Goal: Information Seeking & Learning: Learn about a topic

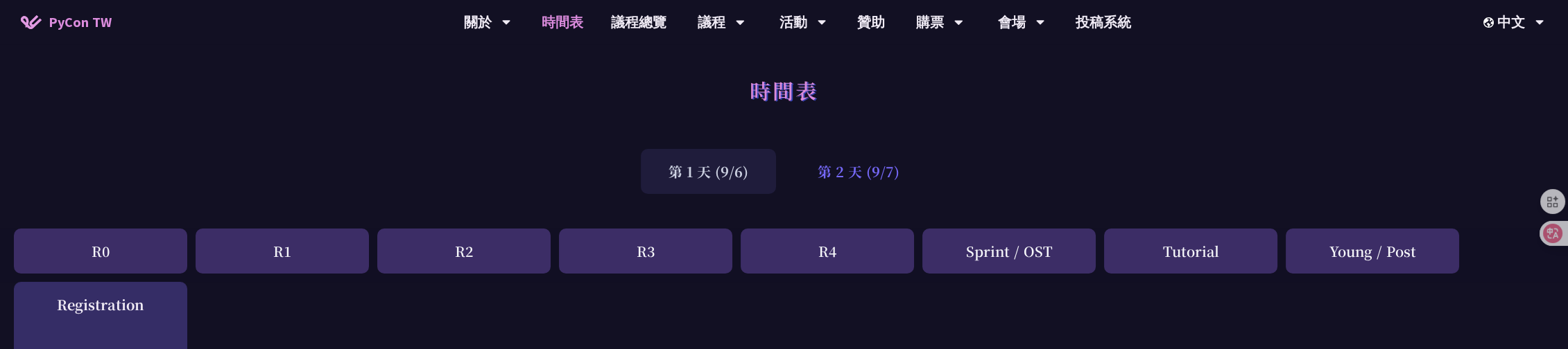
click at [840, 177] on div "第 2 天 (9/7)" at bounding box center [858, 172] width 137 height 45
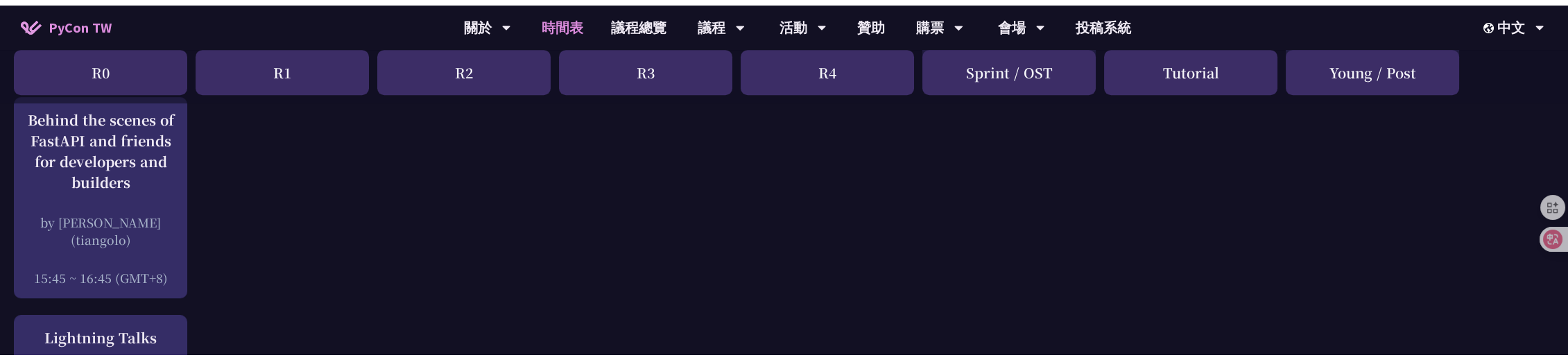
scroll to position [1900, 0]
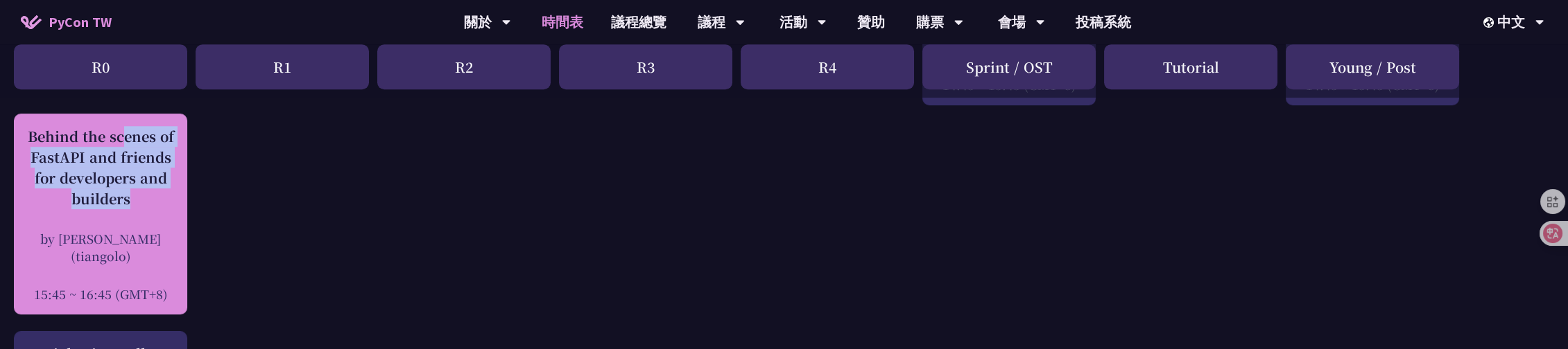
drag, startPoint x: 231, startPoint y: 214, endPoint x: 31, endPoint y: 135, distance: 215.0
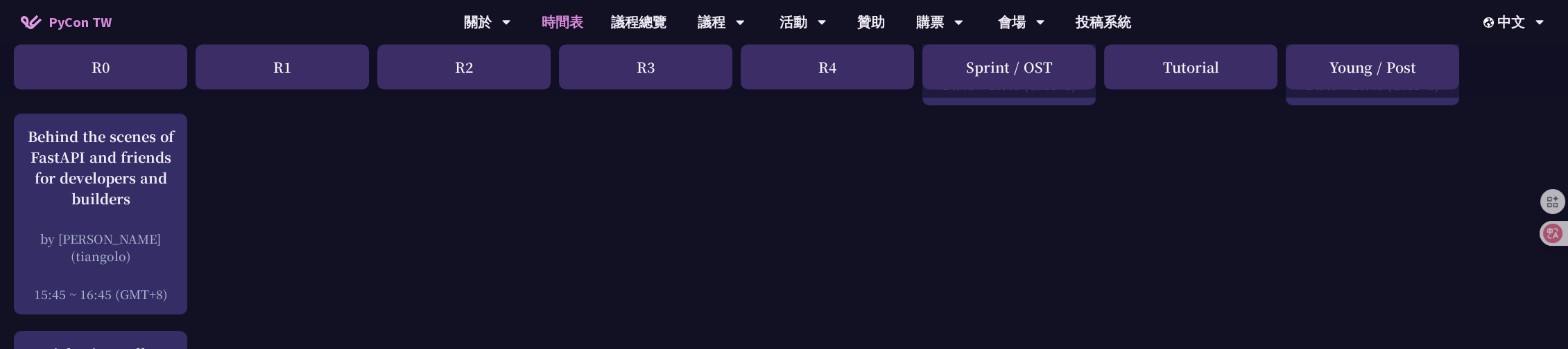
drag, startPoint x: 213, startPoint y: 205, endPoint x: 0, endPoint y: 130, distance: 225.8
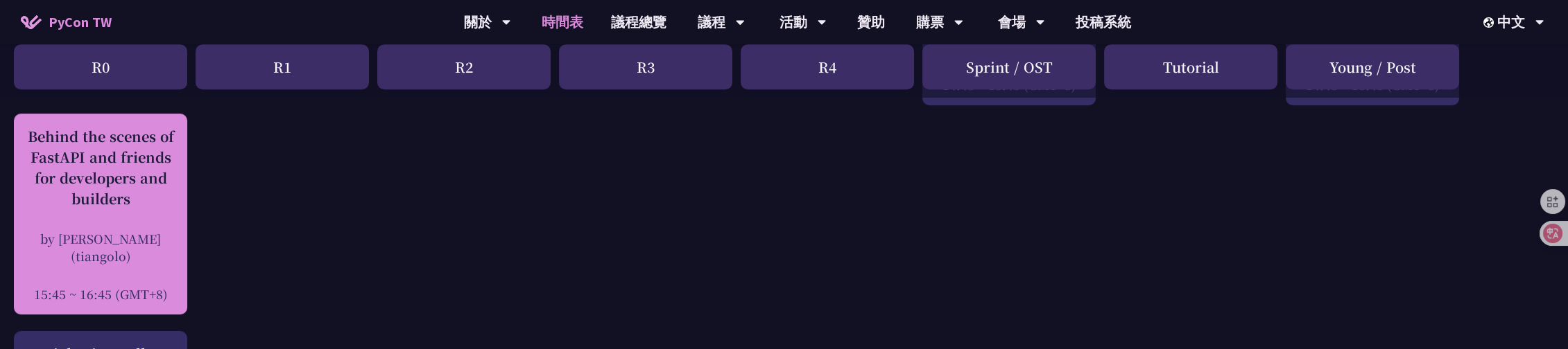
click at [107, 193] on div "Behind the scenes of FastAPI and friends for developers and builders" at bounding box center [100, 167] width 159 height 83
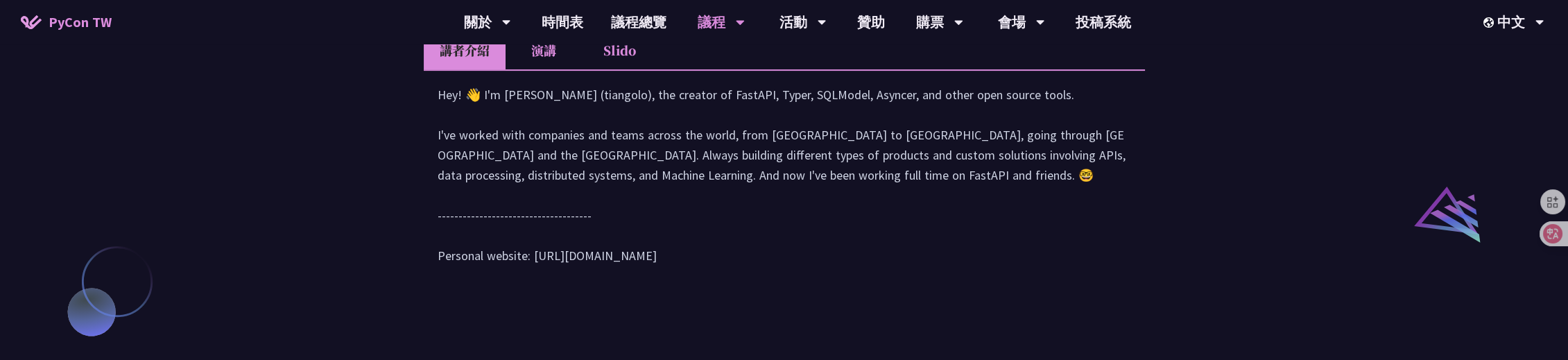
scroll to position [1485, 0]
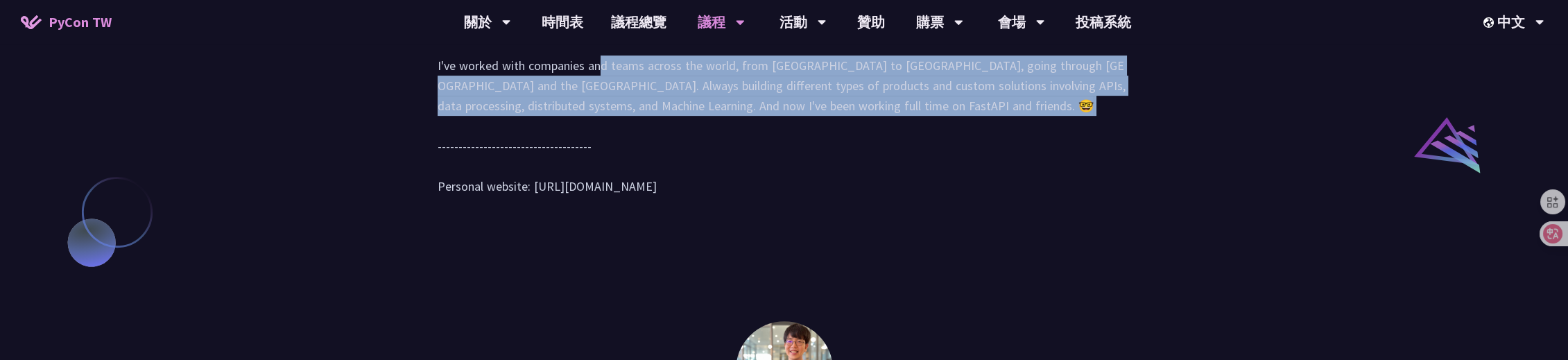
drag, startPoint x: 429, startPoint y: 193, endPoint x: 835, endPoint y: 265, distance: 412.3
click at [835, 224] on div "Hey! 👋 I'm [PERSON_NAME] (tiangolo), the creator of FastAPI, Typer, SQLModel, A…" at bounding box center [784, 112] width 721 height 224
click at [629, 210] on div "Hey! 👋 I'm [PERSON_NAME] (tiangolo), the creator of FastAPI, Typer, SQLModel, A…" at bounding box center [784, 112] width 694 height 195
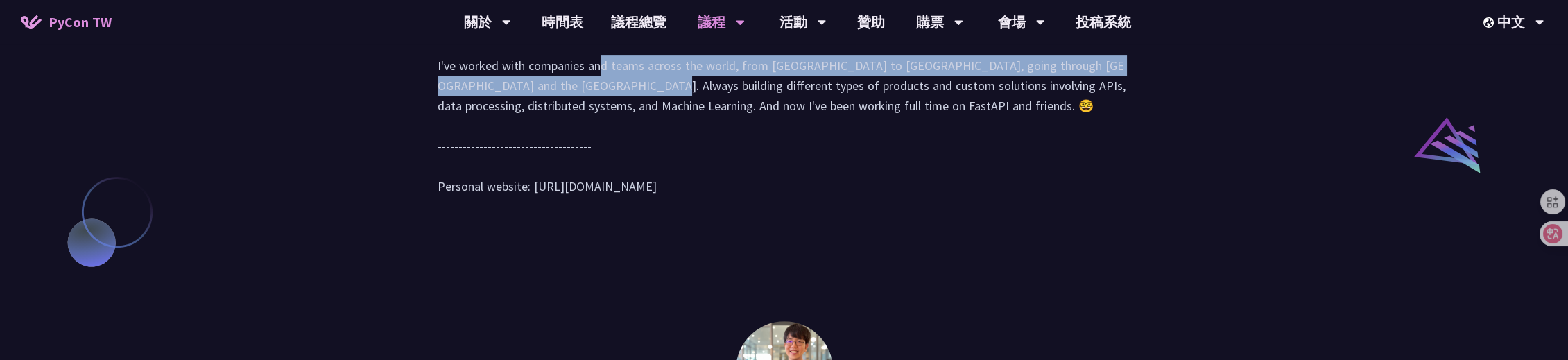
drag, startPoint x: 429, startPoint y: 195, endPoint x: 1134, endPoint y: 205, distance: 705.1
click at [1134, 205] on div "Hey! 👋 I'm [PERSON_NAME] (tiangolo), the creator of FastAPI, Typer, SQLModel, A…" at bounding box center [784, 112] width 721 height 224
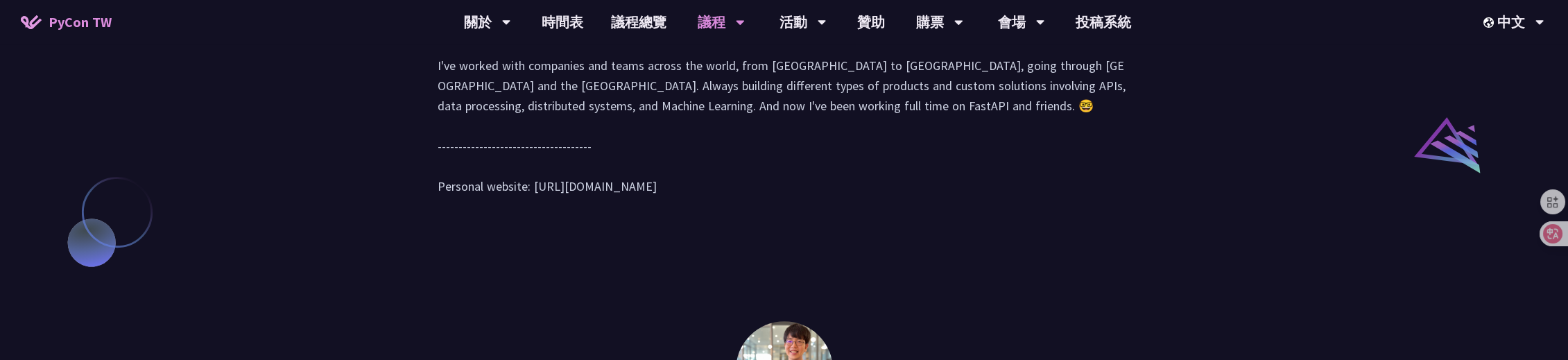
click at [501, 210] on div "Hey! 👋 I'm [PERSON_NAME] (tiangolo), the creator of FastAPI, Typer, SQLModel, A…" at bounding box center [784, 112] width 694 height 195
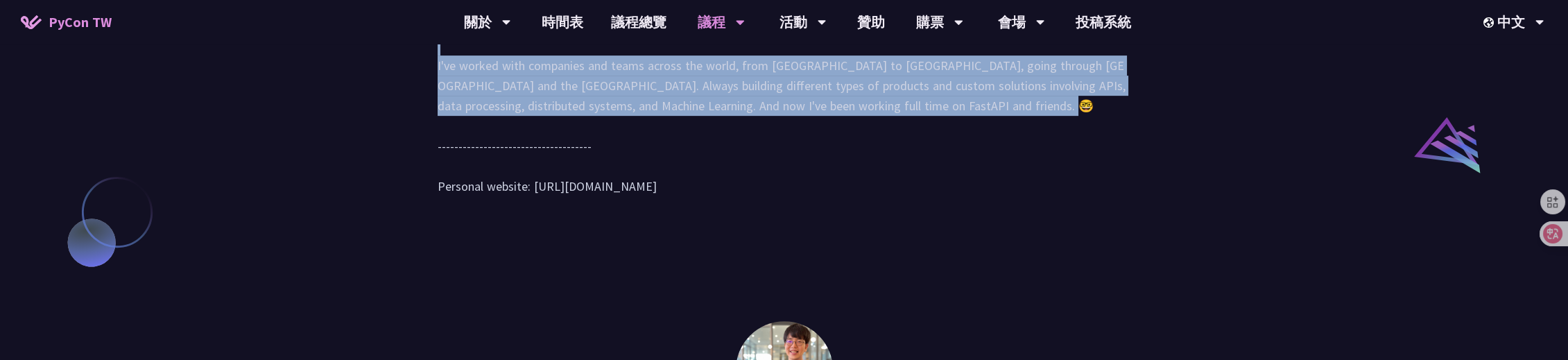
drag, startPoint x: 422, startPoint y: 221, endPoint x: 824, endPoint y: 247, distance: 402.8
click at [809, 210] on div "Hey! 👋 I'm [PERSON_NAME] (tiangolo), the creator of FastAPI, Typer, SQLModel, A…" at bounding box center [784, 112] width 694 height 195
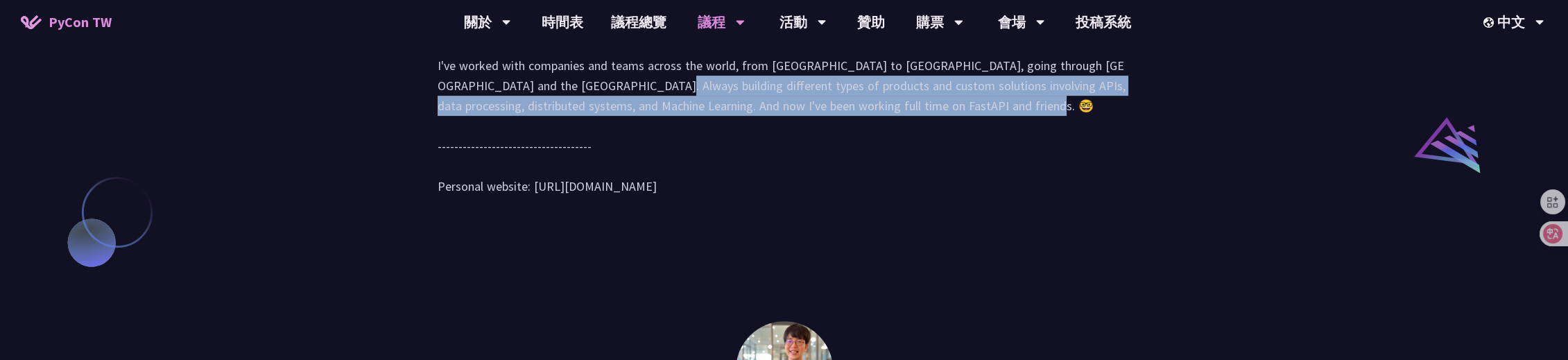
drag, startPoint x: 437, startPoint y: 226, endPoint x: 801, endPoint y: 245, distance: 364.5
click at [801, 210] on div "Hey! 👋 I'm [PERSON_NAME] (tiangolo), the creator of FastAPI, Typer, SQLModel, A…" at bounding box center [784, 112] width 694 height 195
click at [772, 210] on div "Hey! 👋 I'm [PERSON_NAME] (tiangolo), the creator of FastAPI, Typer, SQLModel, A…" at bounding box center [784, 112] width 694 height 195
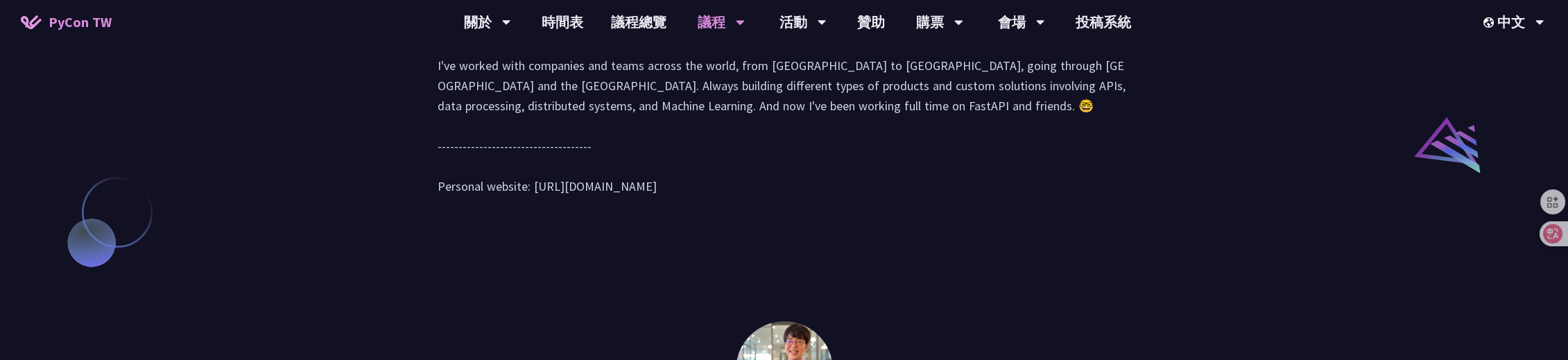
click at [577, 146] on div "Hey! 👋 I'm [PERSON_NAME] (tiangolo), the creator of FastAPI, Typer, SQLModel, A…" at bounding box center [784, 112] width 694 height 195
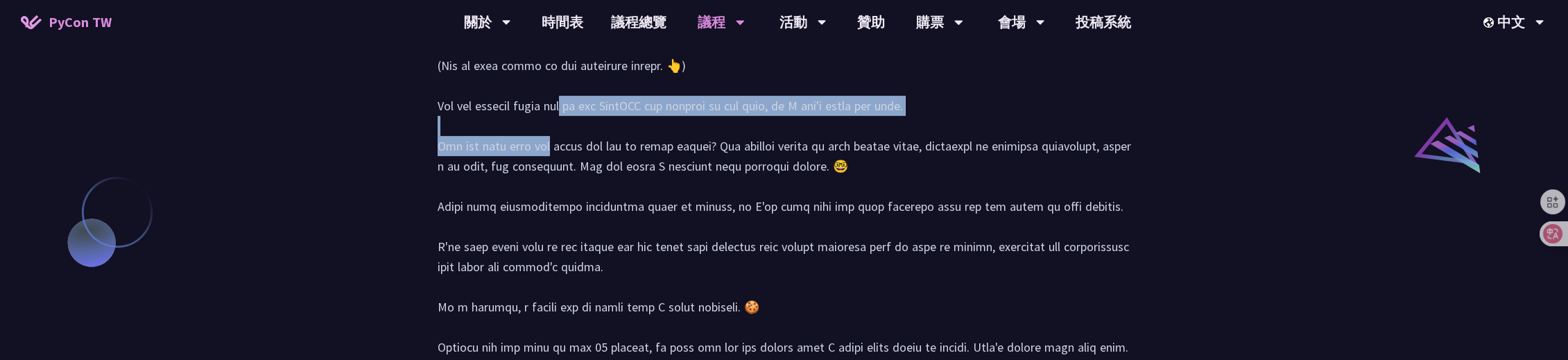
drag, startPoint x: 433, startPoint y: 242, endPoint x: 999, endPoint y: 251, distance: 566.1
click at [999, 251] on div at bounding box center [784, 293] width 721 height 586
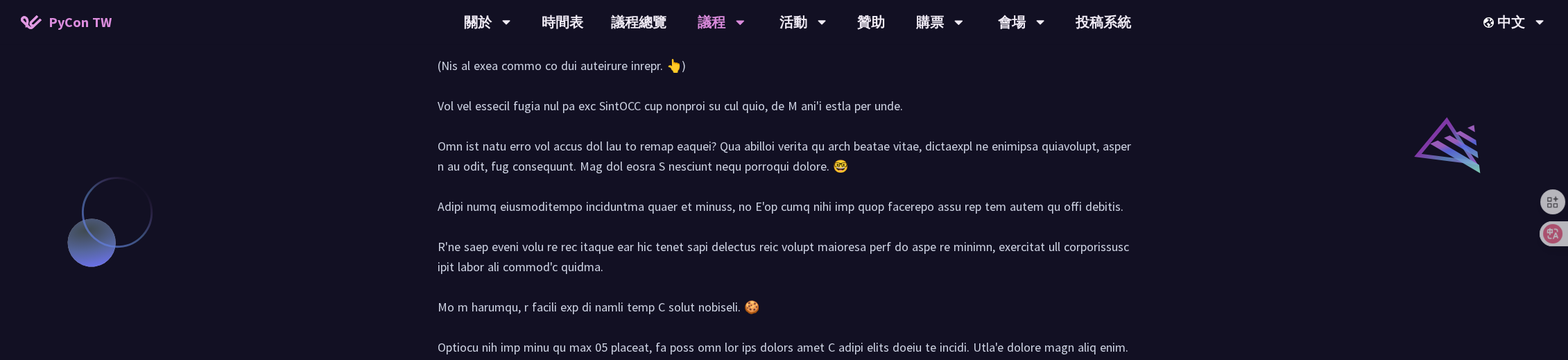
click at [717, 258] on div at bounding box center [784, 293] width 694 height 557
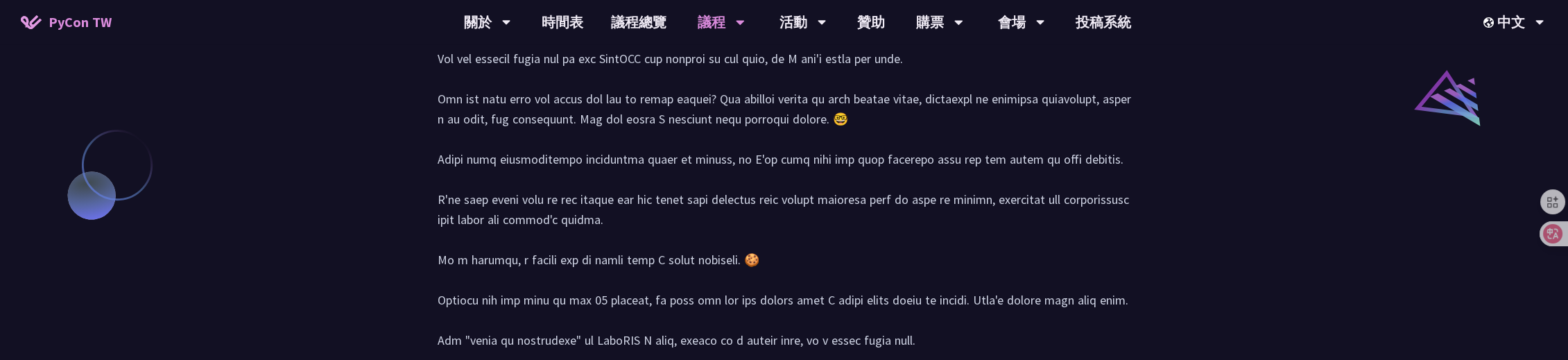
scroll to position [1554, 0]
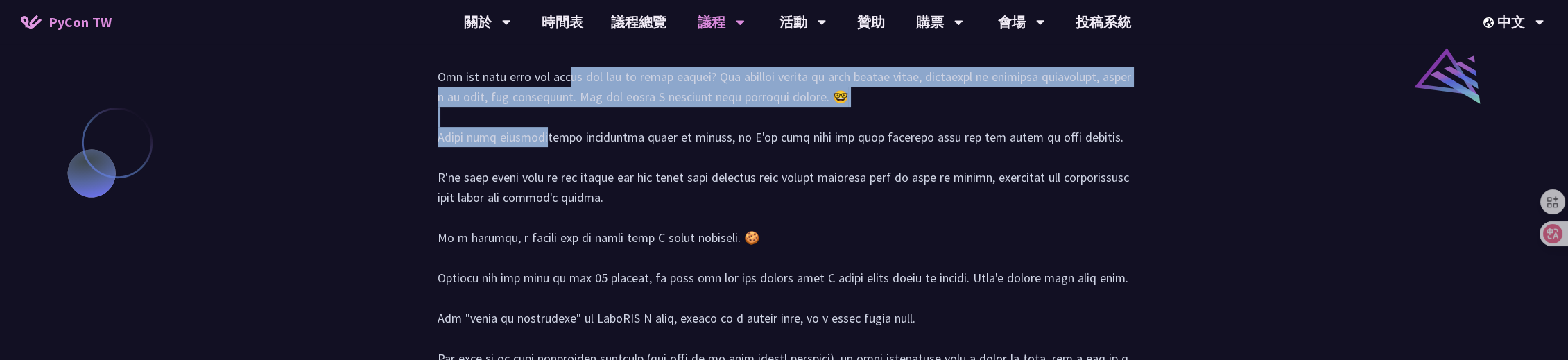
drag, startPoint x: 430, startPoint y: 215, endPoint x: 865, endPoint y: 235, distance: 435.5
click at [865, 235] on div at bounding box center [784, 223] width 721 height 586
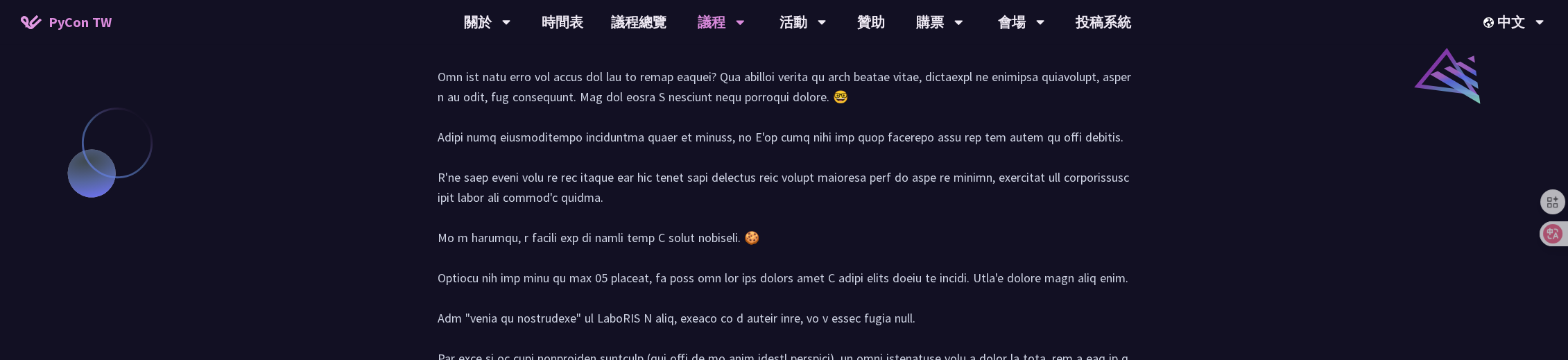
click at [580, 260] on div at bounding box center [784, 224] width 694 height 557
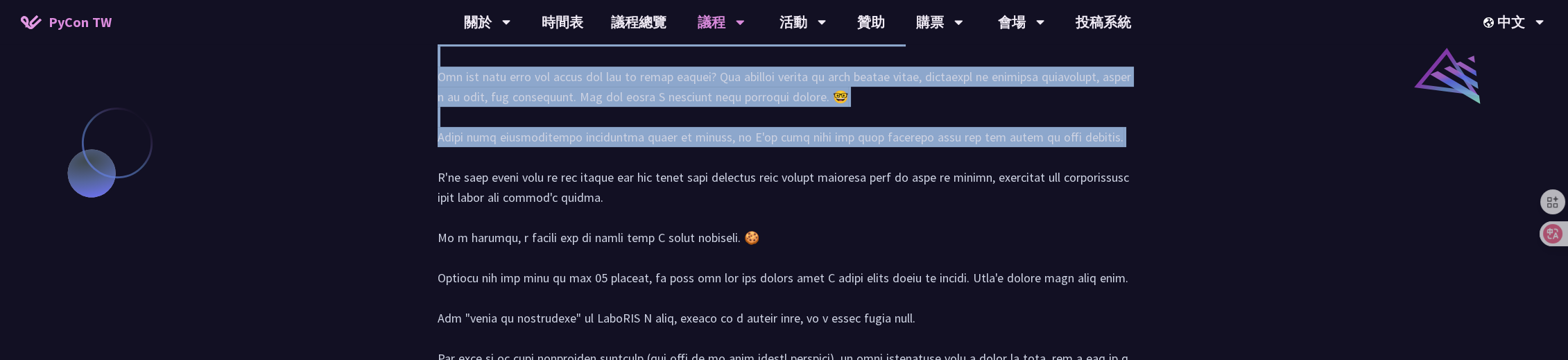
drag, startPoint x: 421, startPoint y: 270, endPoint x: 962, endPoint y: 267, distance: 541.0
click at [962, 267] on div "[PERSON_NAME]新 當科技走進球場：21世紀運動數據科技的發展與創新 講者介紹 演講 Slido [PERSON_NAME] (tiangolo) …" at bounding box center [784, 12] width 1568 height 2357
click at [962, 267] on div at bounding box center [784, 224] width 694 height 557
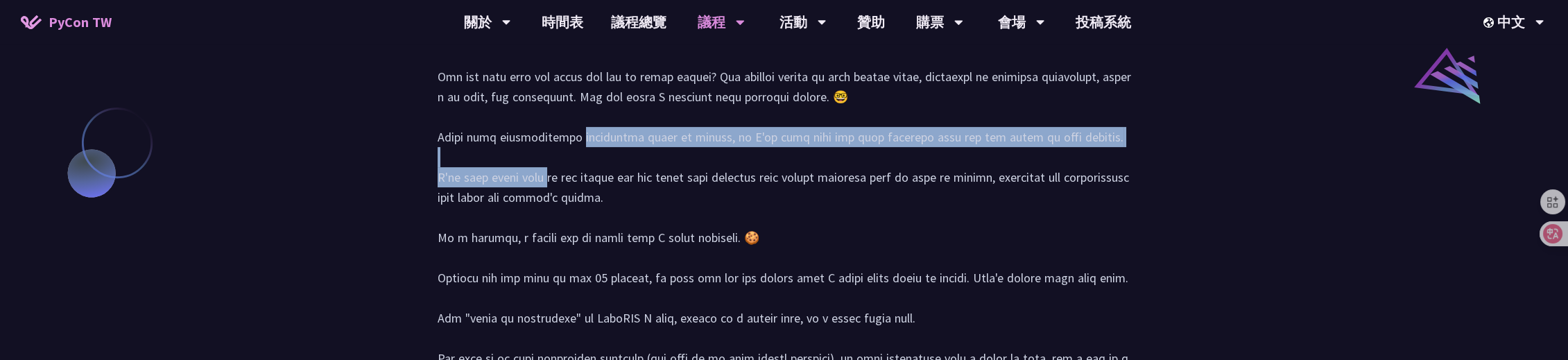
drag, startPoint x: 438, startPoint y: 275, endPoint x: 1109, endPoint y: 280, distance: 671.0
click at [1109, 280] on div at bounding box center [784, 224] width 694 height 557
click at [621, 285] on div at bounding box center [784, 224] width 694 height 557
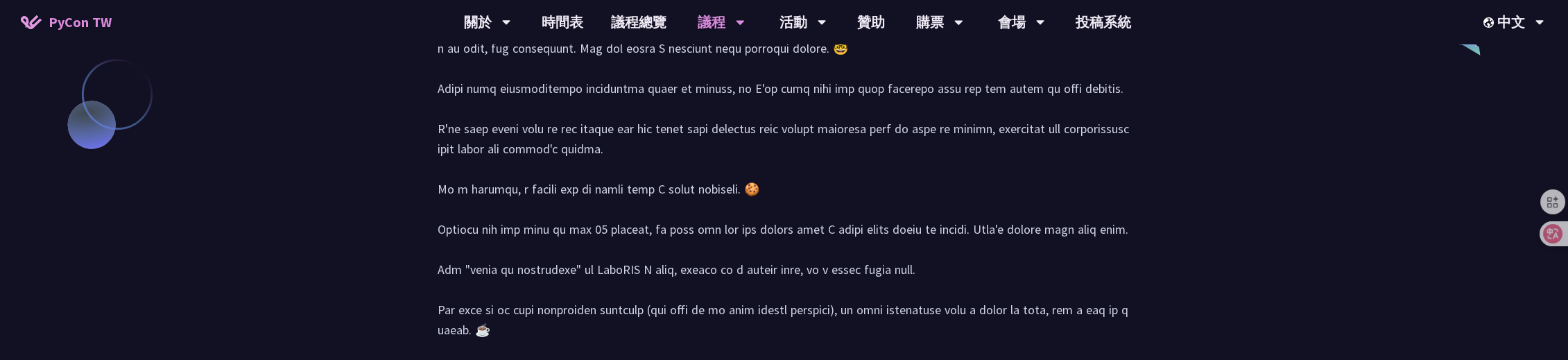
scroll to position [1624, 0]
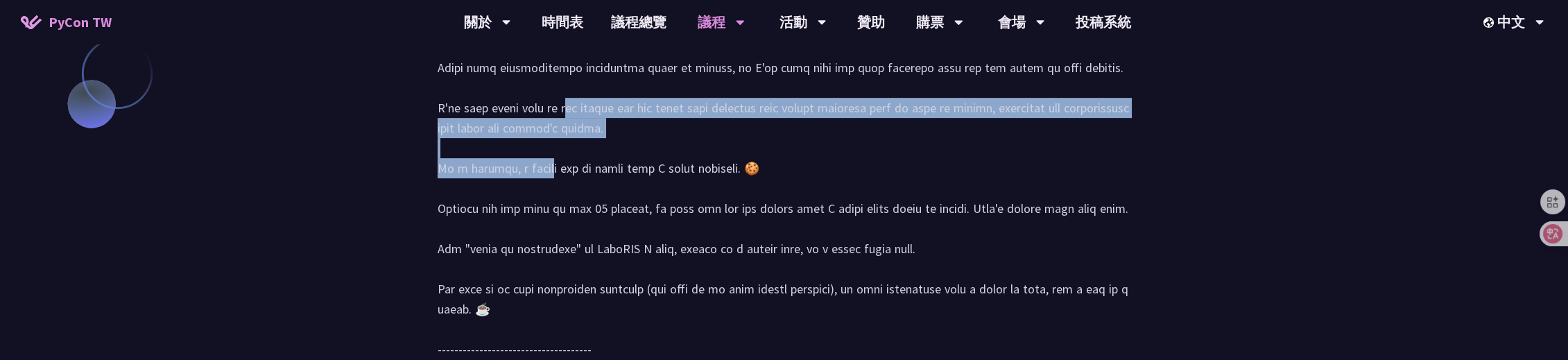
drag, startPoint x: 435, startPoint y: 246, endPoint x: 607, endPoint y: 267, distance: 173.3
click at [607, 267] on div at bounding box center [784, 154] width 721 height 586
click at [623, 269] on div at bounding box center [784, 154] width 694 height 557
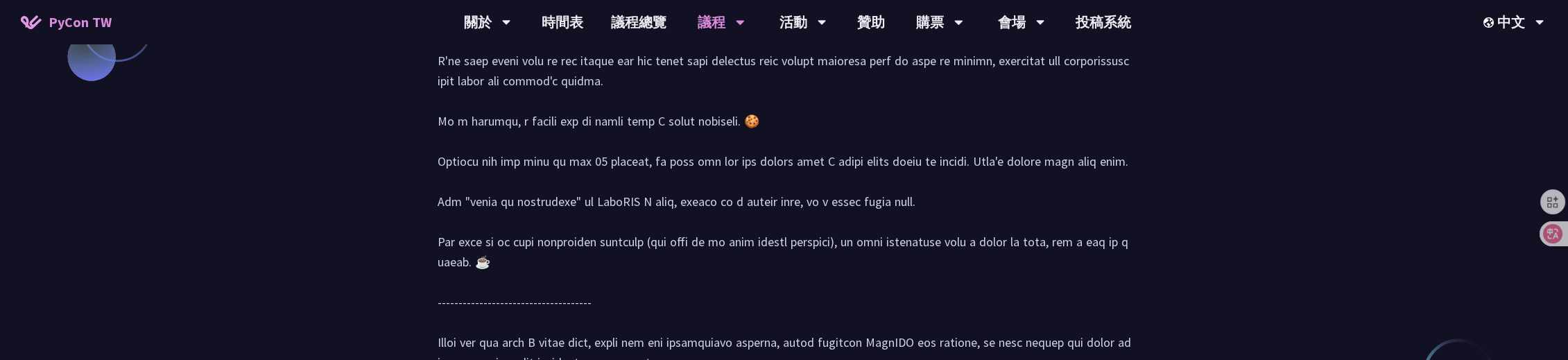
scroll to position [1693, 0]
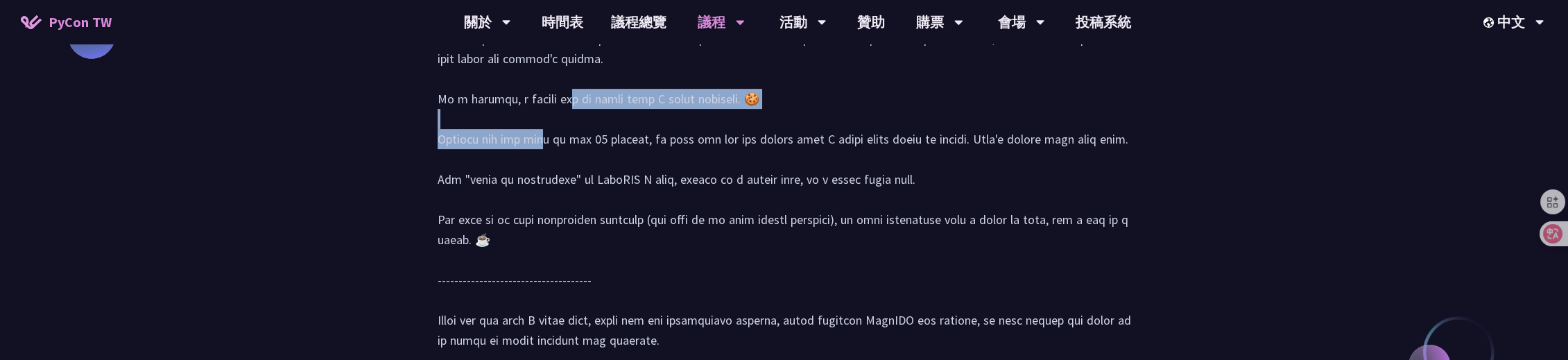
drag, startPoint x: 435, startPoint y: 240, endPoint x: 743, endPoint y: 246, distance: 308.1
click at [743, 246] on div at bounding box center [784, 85] width 721 height 586
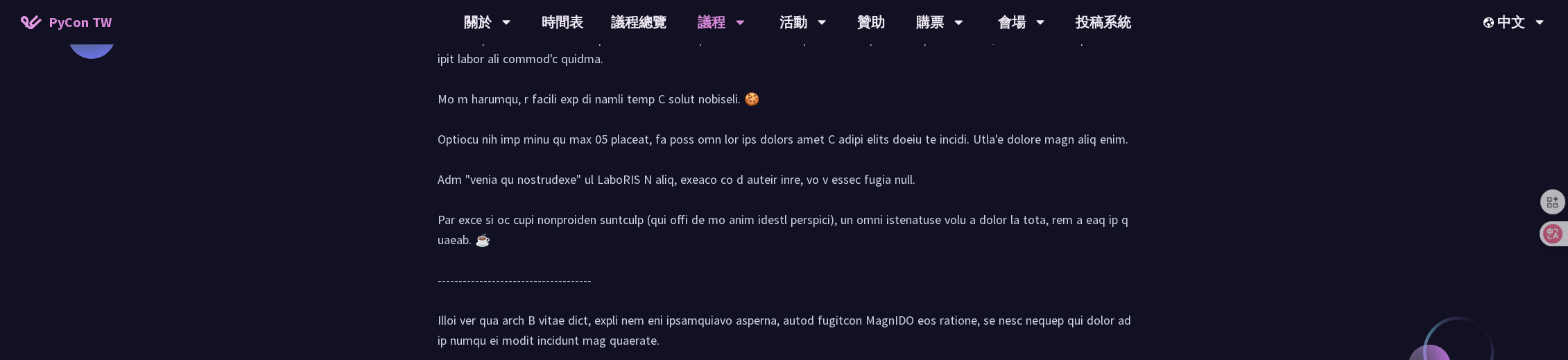
click at [448, 262] on div at bounding box center [784, 85] width 694 height 557
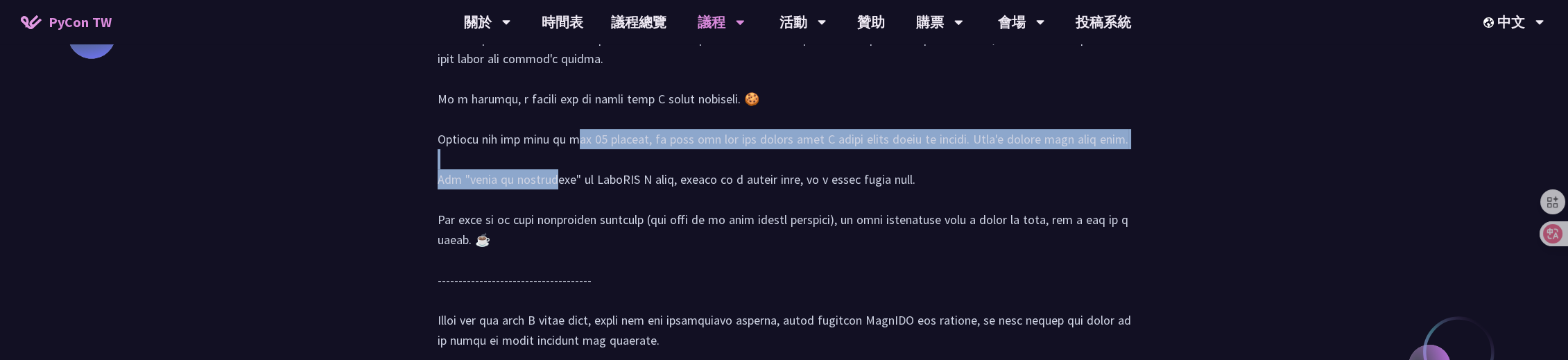
drag, startPoint x: 437, startPoint y: 276, endPoint x: 1126, endPoint y: 280, distance: 689.0
click at [1126, 280] on div at bounding box center [784, 85] width 694 height 557
click at [496, 280] on div at bounding box center [784, 85] width 694 height 557
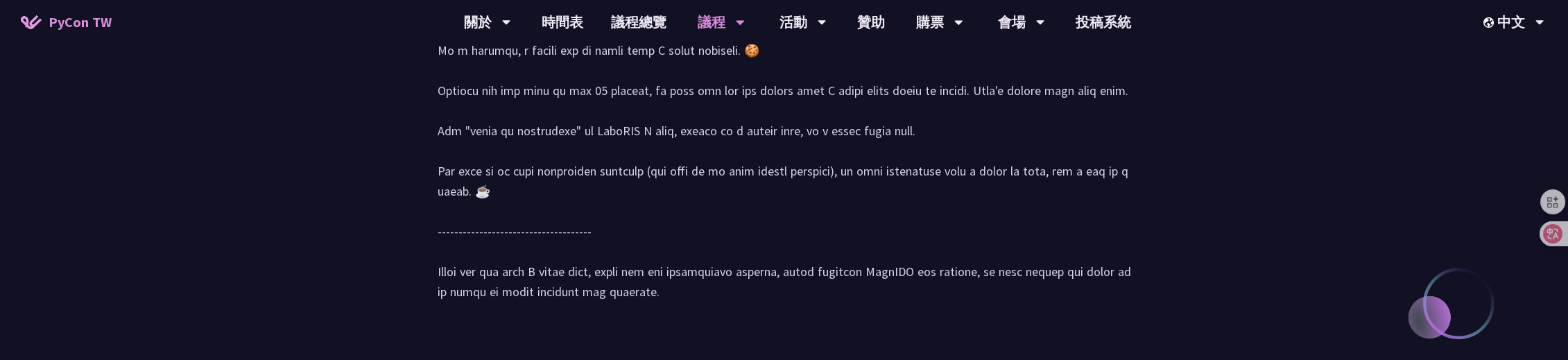
scroll to position [1763, 0]
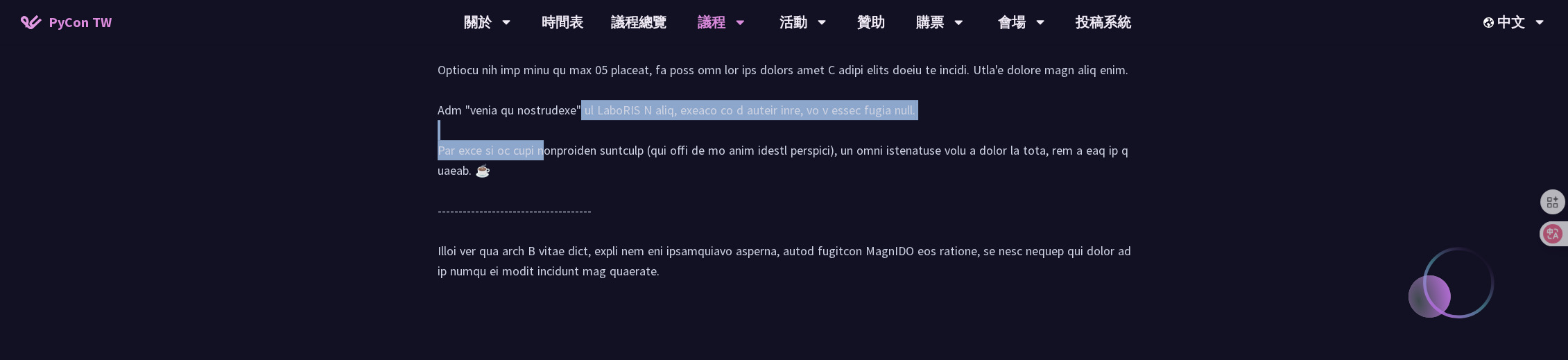
drag, startPoint x: 430, startPoint y: 243, endPoint x: 932, endPoint y: 255, distance: 502.1
click at [932, 255] on div at bounding box center [784, 16] width 721 height 586
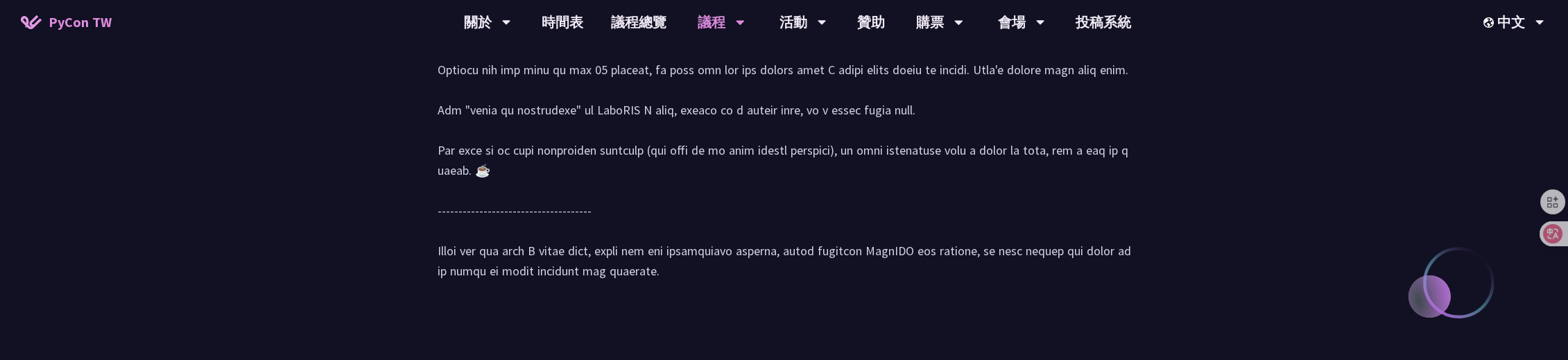
click at [533, 273] on div at bounding box center [784, 16] width 694 height 557
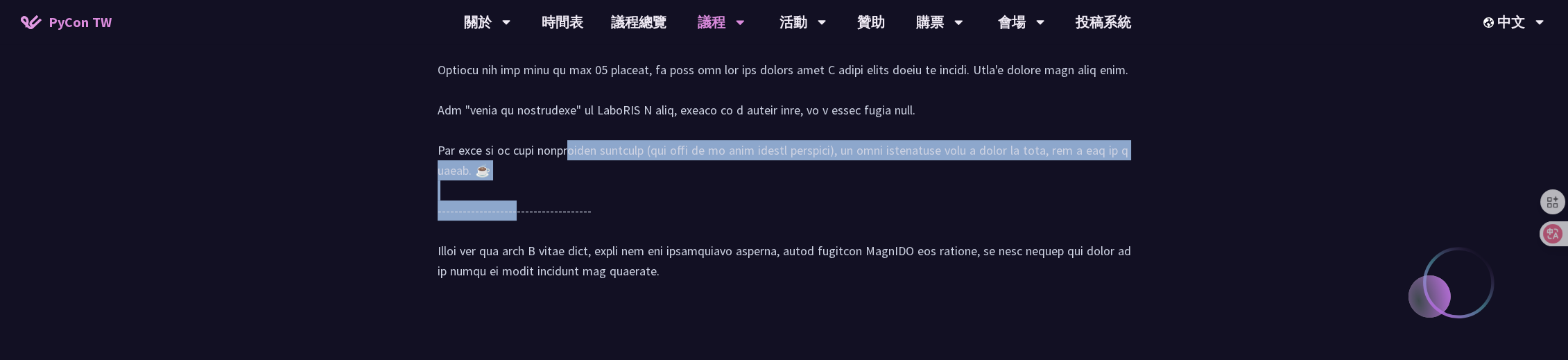
drag, startPoint x: 437, startPoint y: 288, endPoint x: 474, endPoint y: 310, distance: 43.0
click at [474, 294] on div at bounding box center [784, 16] width 694 height 557
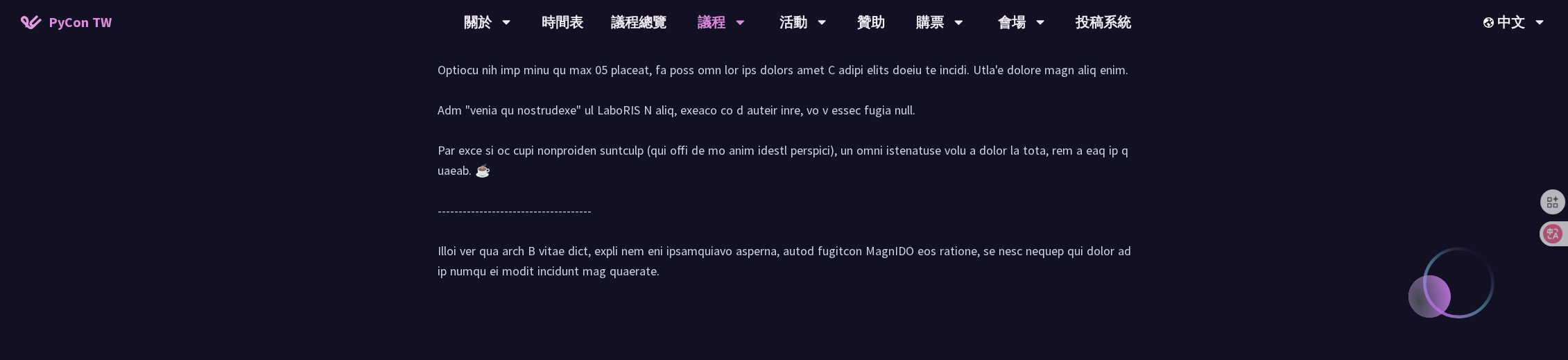
click at [622, 294] on div at bounding box center [784, 16] width 694 height 557
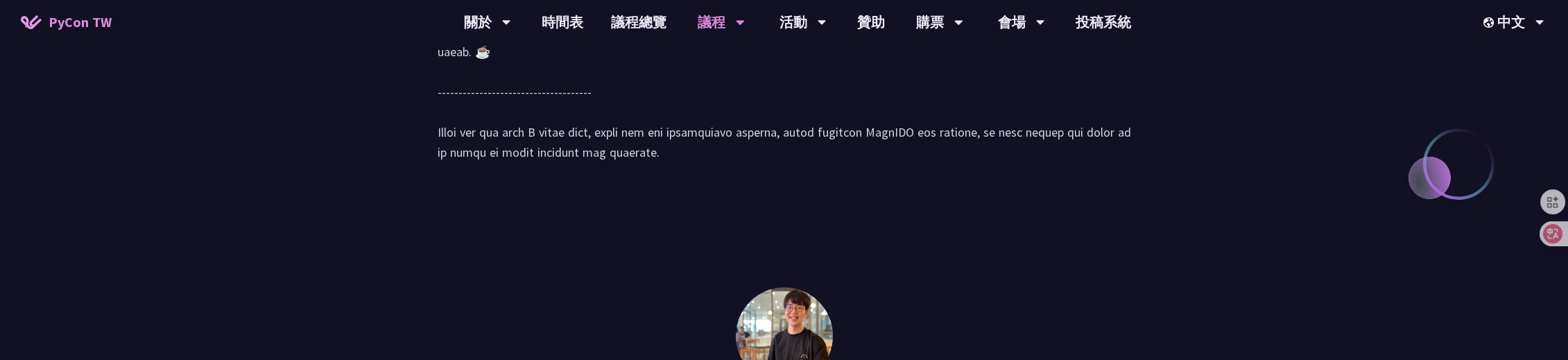
scroll to position [1901, 0]
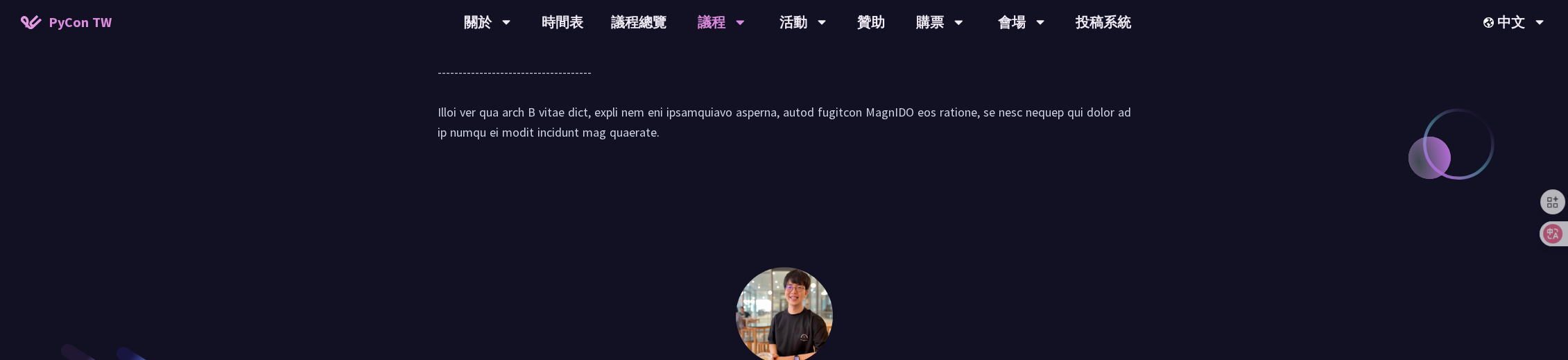
drag, startPoint x: 465, startPoint y: 253, endPoint x: 632, endPoint y: 275, distance: 168.4
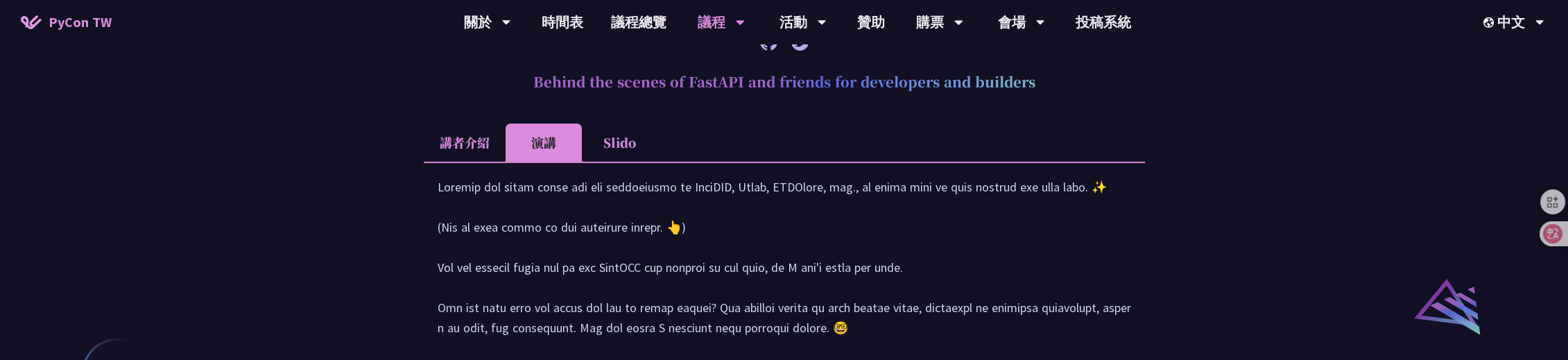
scroll to position [1346, 0]
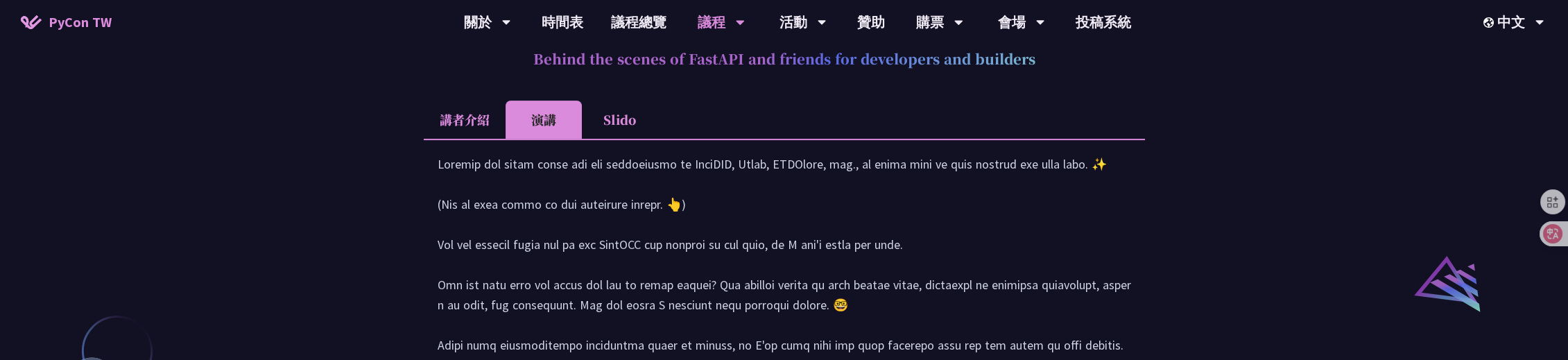
click at [628, 139] on li "Slido" at bounding box center [620, 119] width 76 height 38
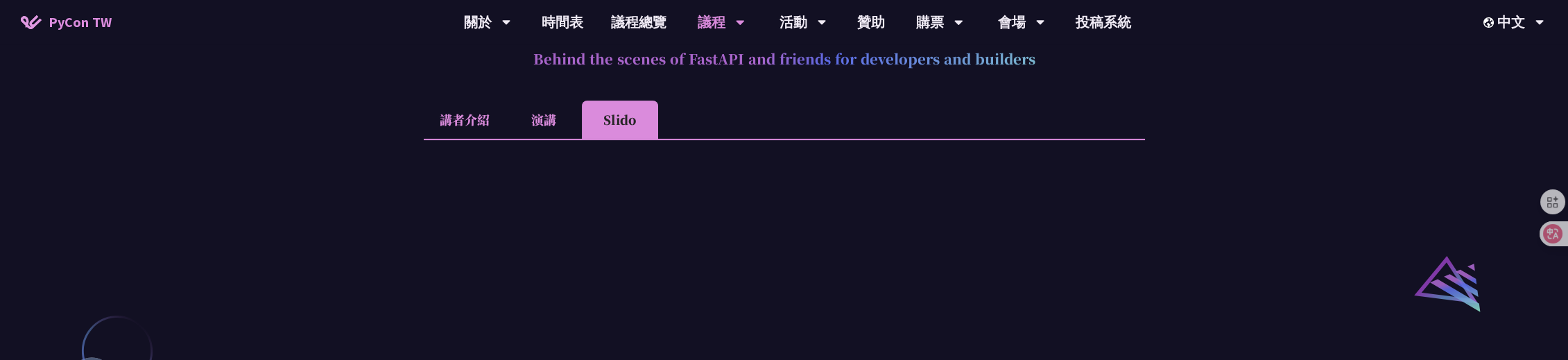
click at [535, 139] on li "演講" at bounding box center [543, 119] width 76 height 38
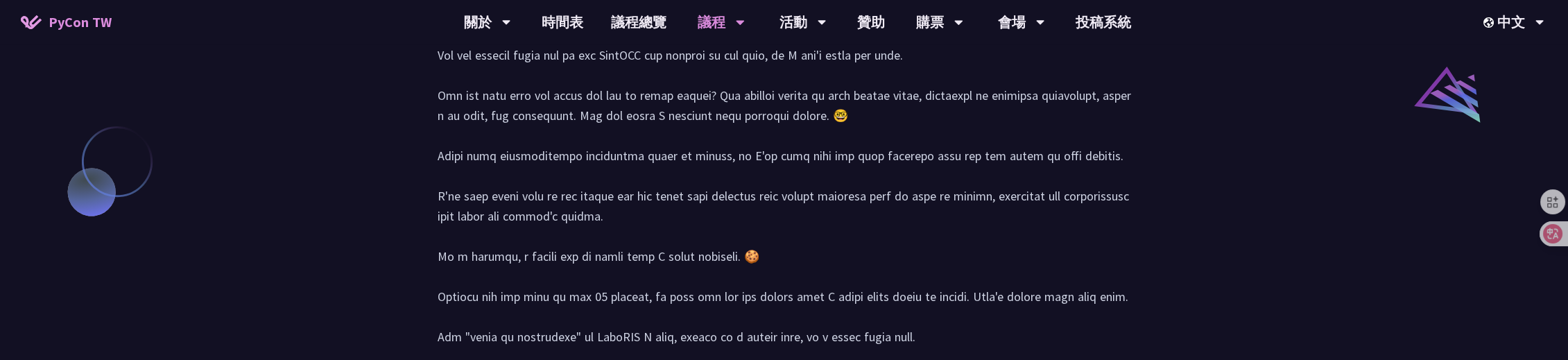
scroll to position [1485, 0]
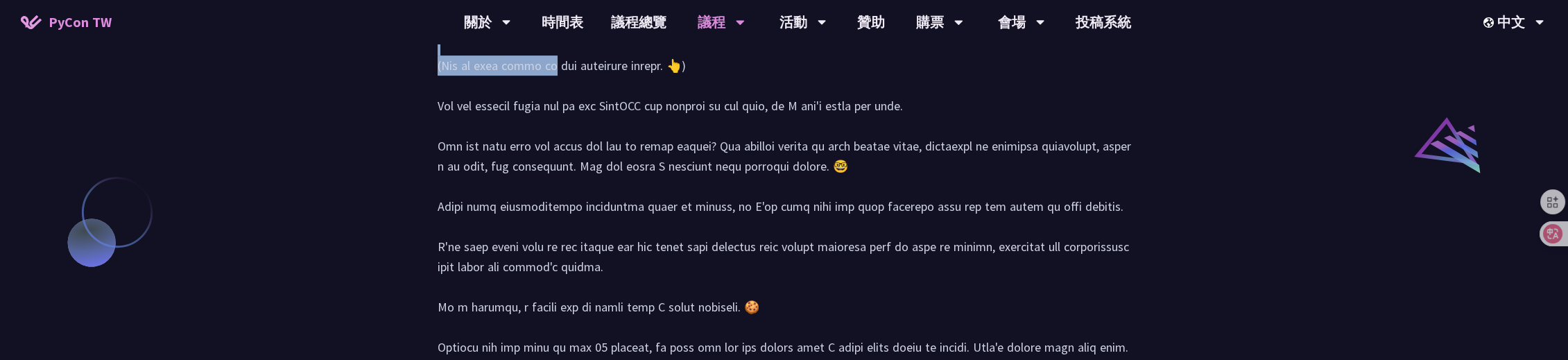
drag, startPoint x: 432, startPoint y: 159, endPoint x: 1107, endPoint y: 159, distance: 675.0
click at [1107, 159] on div at bounding box center [784, 293] width 721 height 586
click at [555, 246] on div at bounding box center [784, 293] width 694 height 557
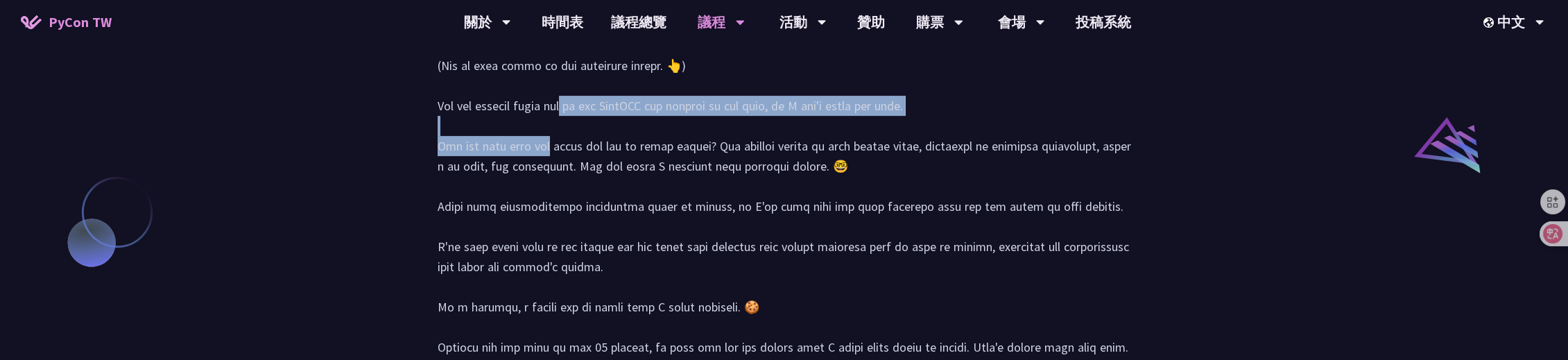
drag, startPoint x: 426, startPoint y: 244, endPoint x: 985, endPoint y: 246, distance: 559.0
click at [985, 246] on div at bounding box center [784, 293] width 721 height 586
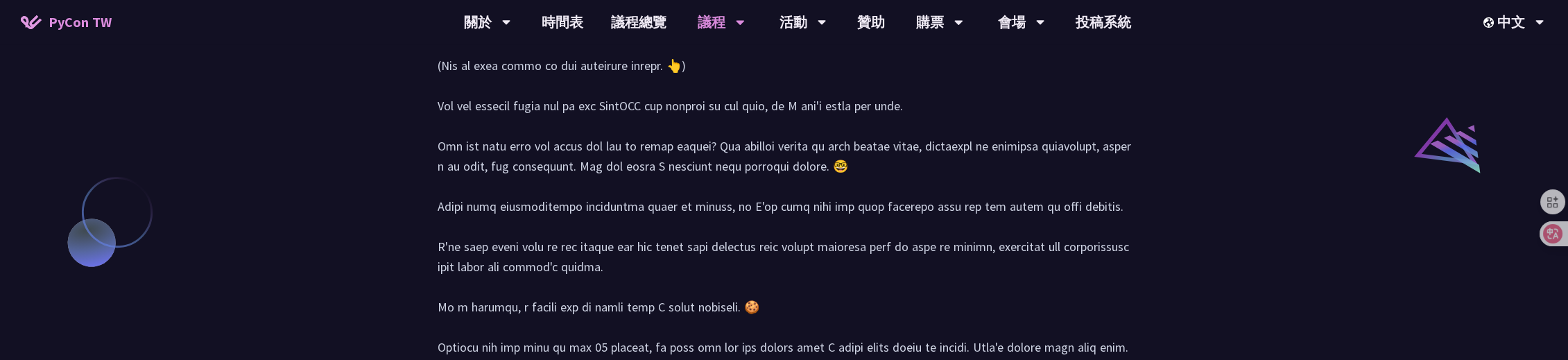
click at [605, 280] on div at bounding box center [784, 293] width 694 height 557
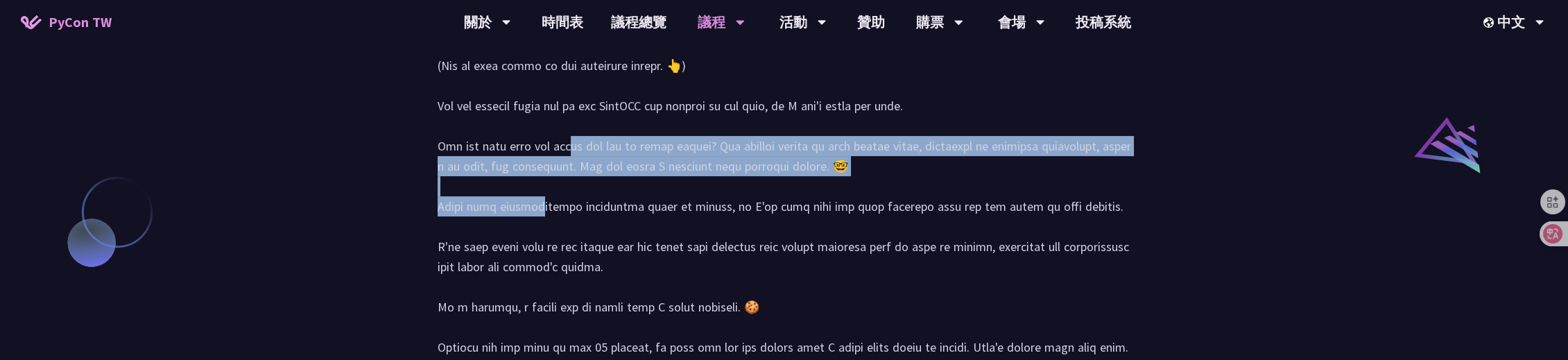
drag, startPoint x: 430, startPoint y: 281, endPoint x: 856, endPoint y: 304, distance: 426.6
click at [856, 304] on div at bounding box center [784, 293] width 721 height 586
click at [629, 304] on div at bounding box center [784, 293] width 694 height 557
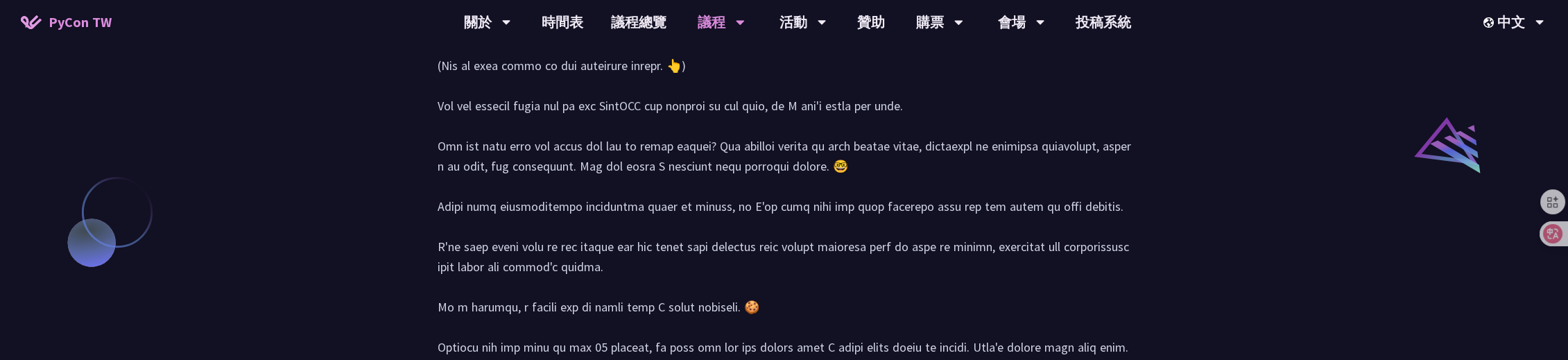
scroll to position [1554, 0]
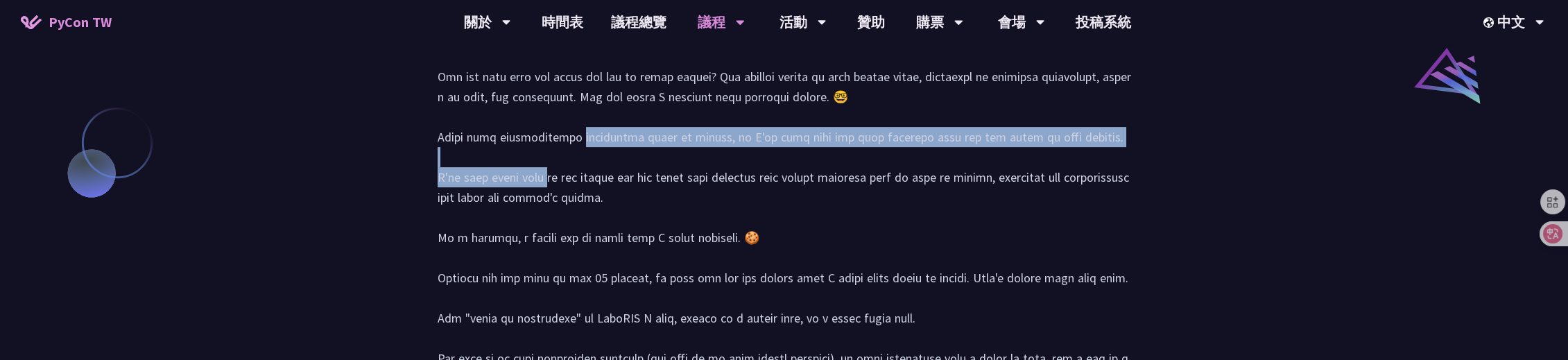
drag, startPoint x: 432, startPoint y: 270, endPoint x: 1092, endPoint y: 273, distance: 660.0
click at [1092, 273] on div at bounding box center [784, 223] width 721 height 586
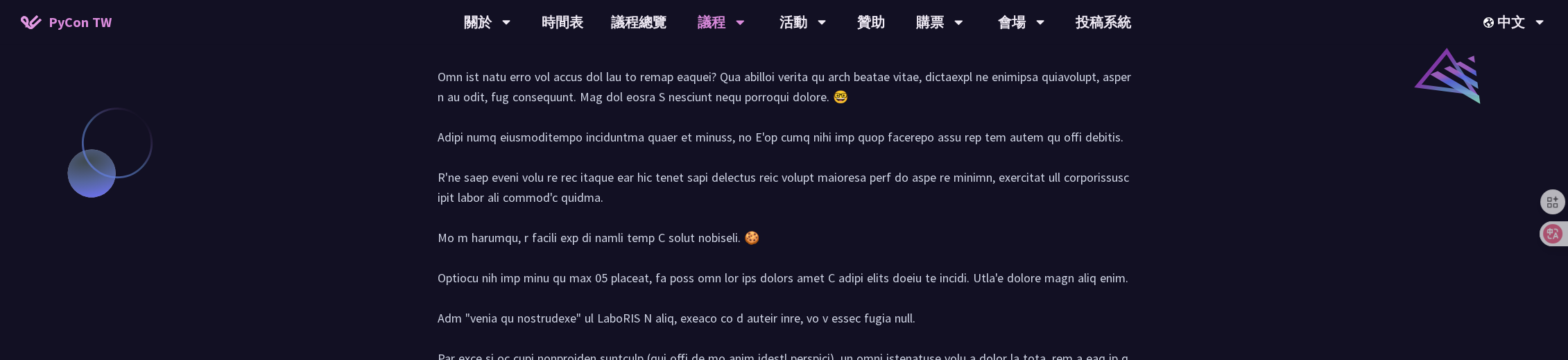
click at [638, 292] on div at bounding box center [784, 224] width 694 height 557
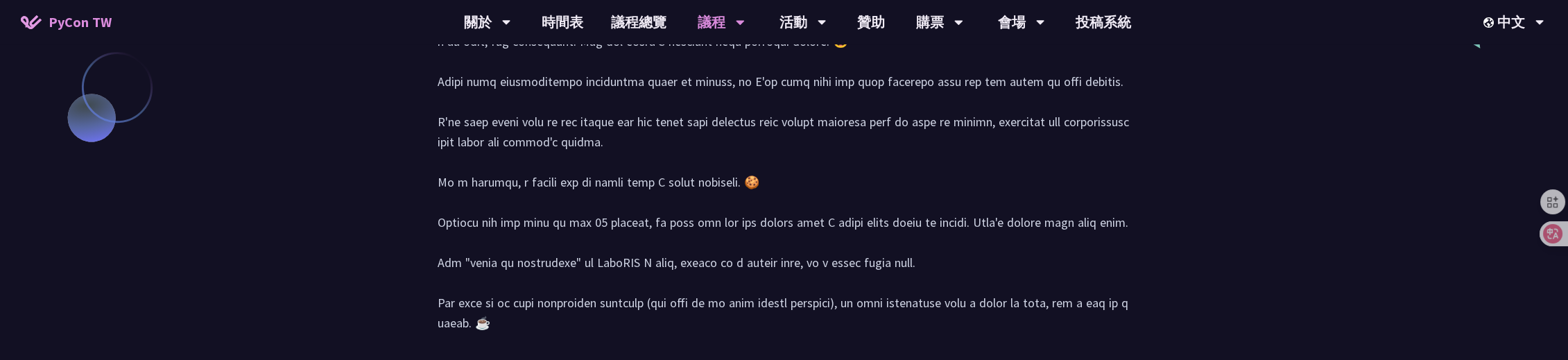
scroll to position [1624, 0]
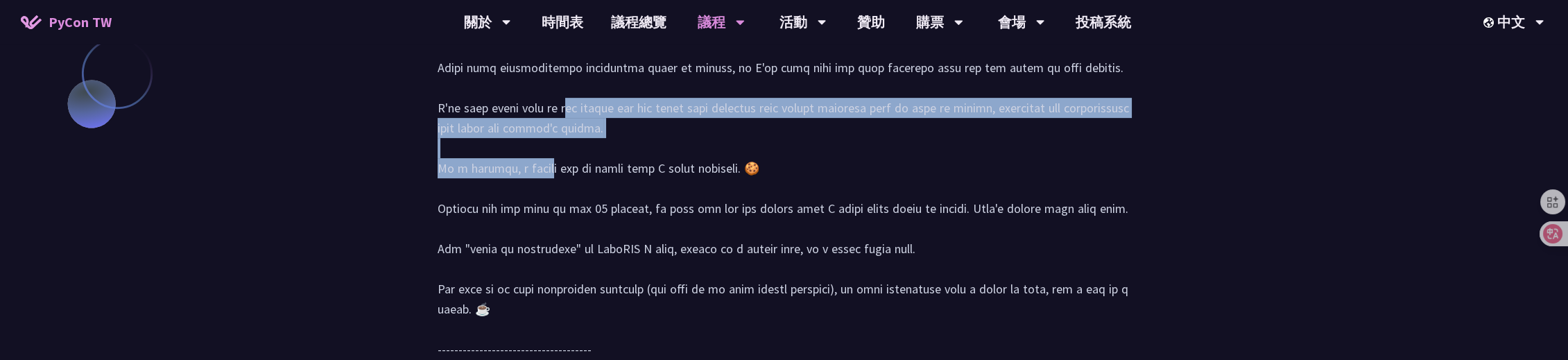
drag, startPoint x: 431, startPoint y: 245, endPoint x: 631, endPoint y: 265, distance: 201.0
click at [631, 265] on div at bounding box center [784, 154] width 721 height 586
click at [631, 265] on div at bounding box center [784, 154] width 694 height 557
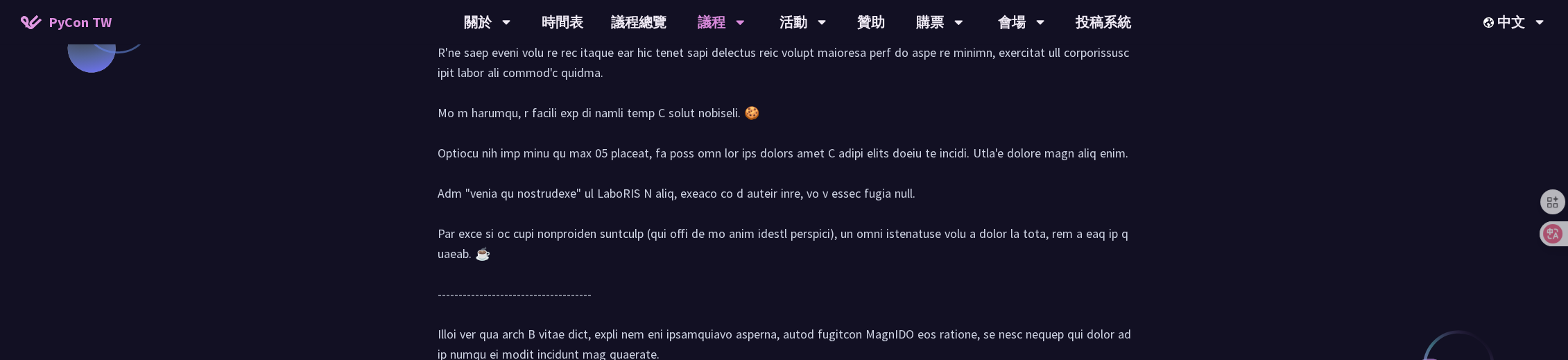
scroll to position [1693, 0]
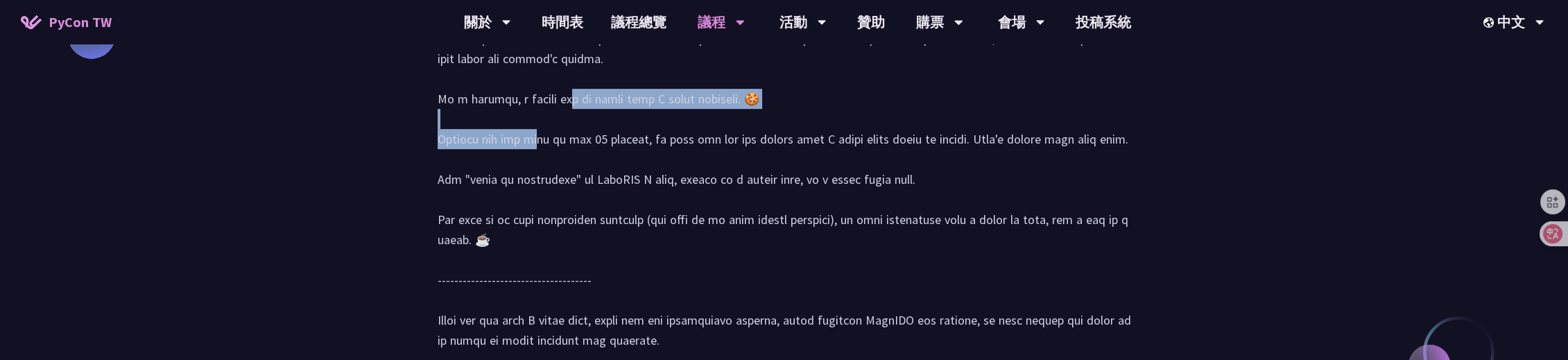
drag, startPoint x: 441, startPoint y: 238, endPoint x: 737, endPoint y: 244, distance: 296.1
click at [737, 244] on div at bounding box center [784, 85] width 721 height 586
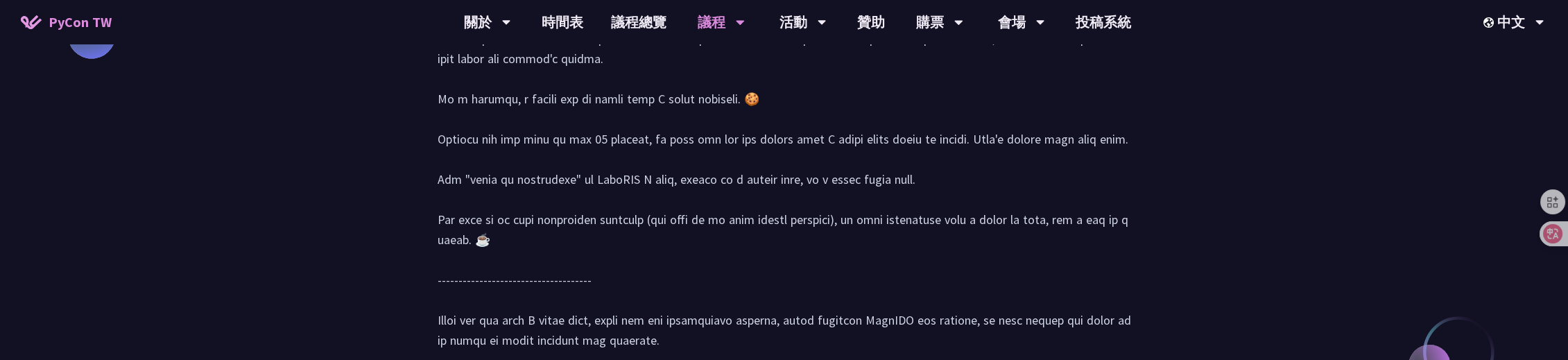
click at [642, 263] on div at bounding box center [784, 85] width 694 height 557
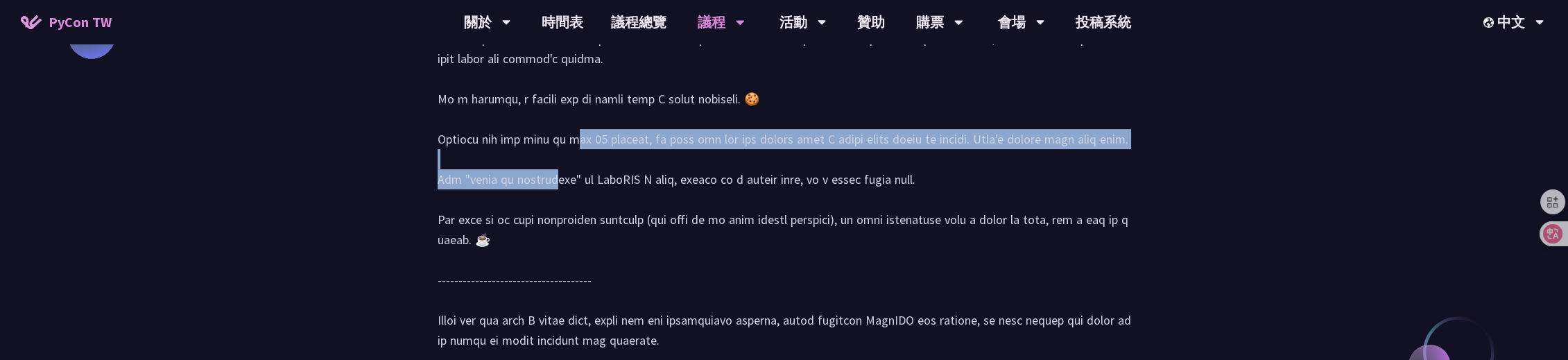
drag, startPoint x: 435, startPoint y: 279, endPoint x: 1140, endPoint y: 285, distance: 705.0
click at [1140, 285] on div at bounding box center [784, 85] width 721 height 586
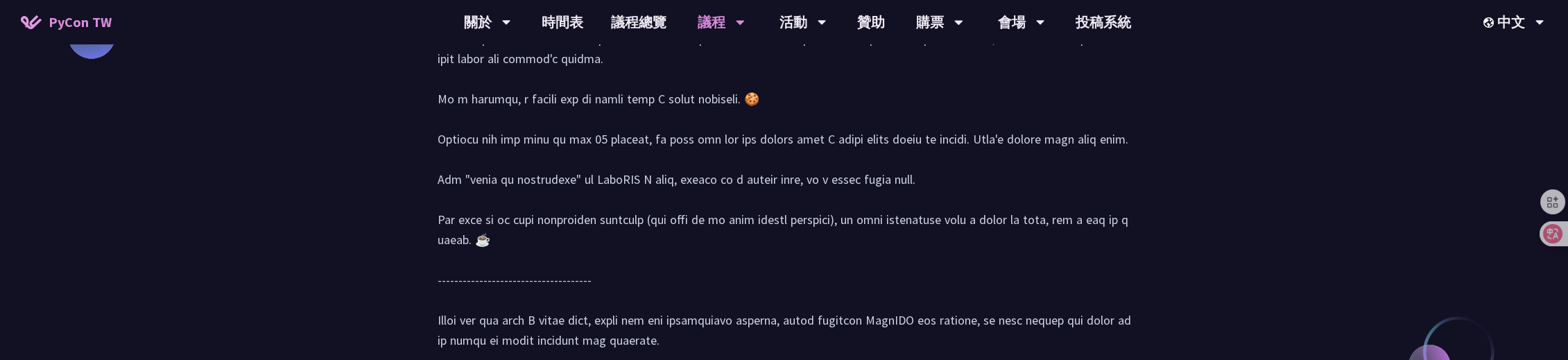
click at [938, 292] on div at bounding box center [784, 85] width 694 height 557
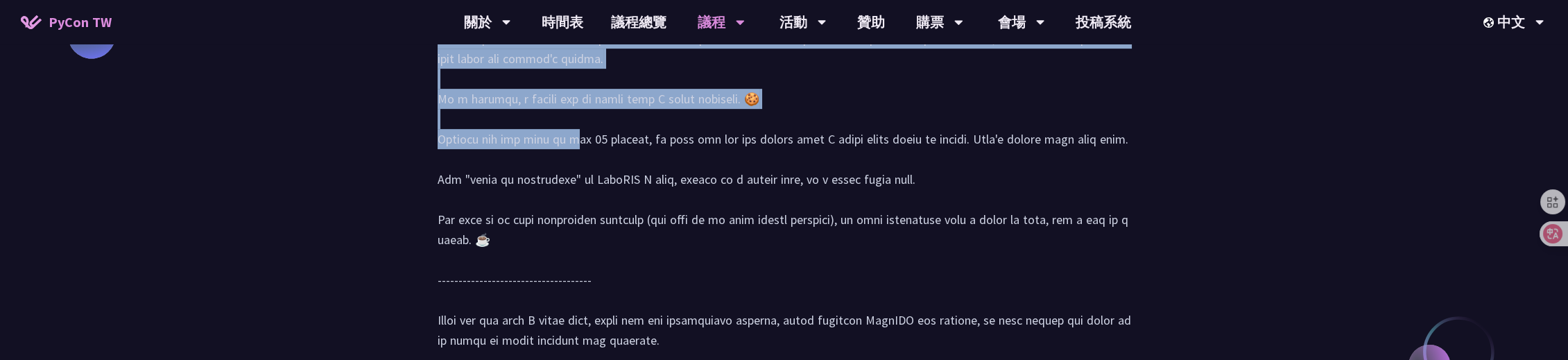
drag, startPoint x: 421, startPoint y: 280, endPoint x: 1058, endPoint y: 255, distance: 637.5
click at [1058, 261] on div at bounding box center [784, 85] width 694 height 557
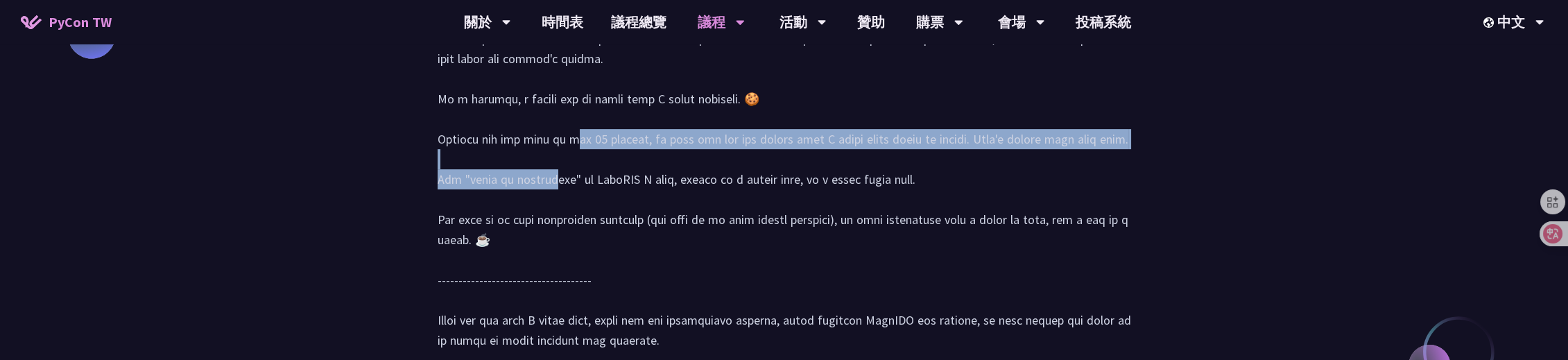
drag, startPoint x: 1079, startPoint y: 280, endPoint x: 436, endPoint y: 280, distance: 643.0
click at [436, 280] on div at bounding box center [784, 85] width 721 height 586
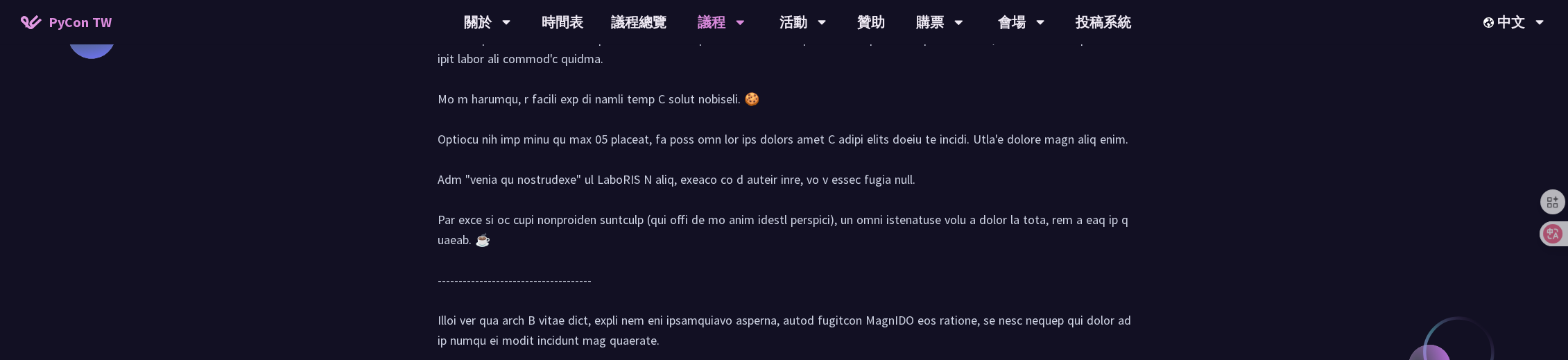
click at [685, 299] on div at bounding box center [784, 85] width 694 height 557
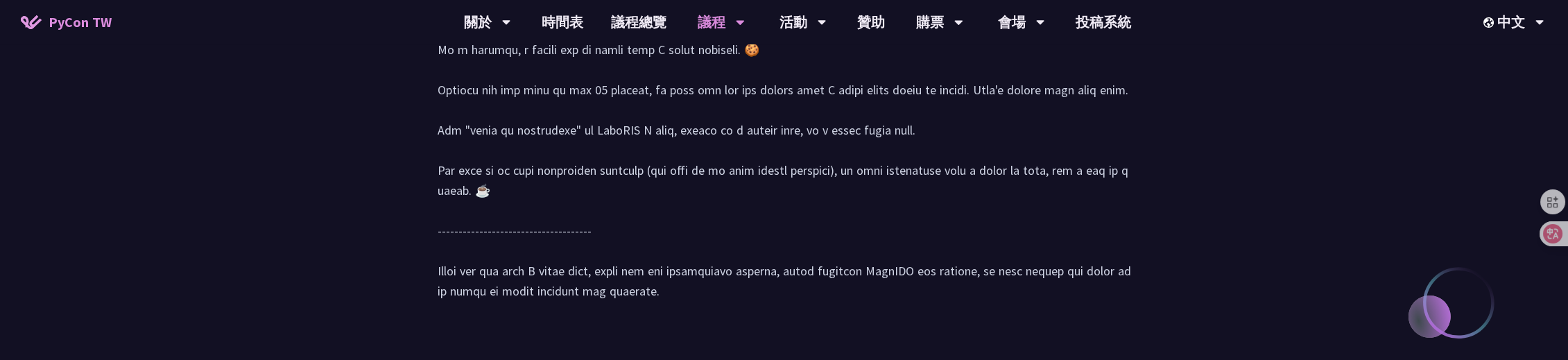
scroll to position [1763, 0]
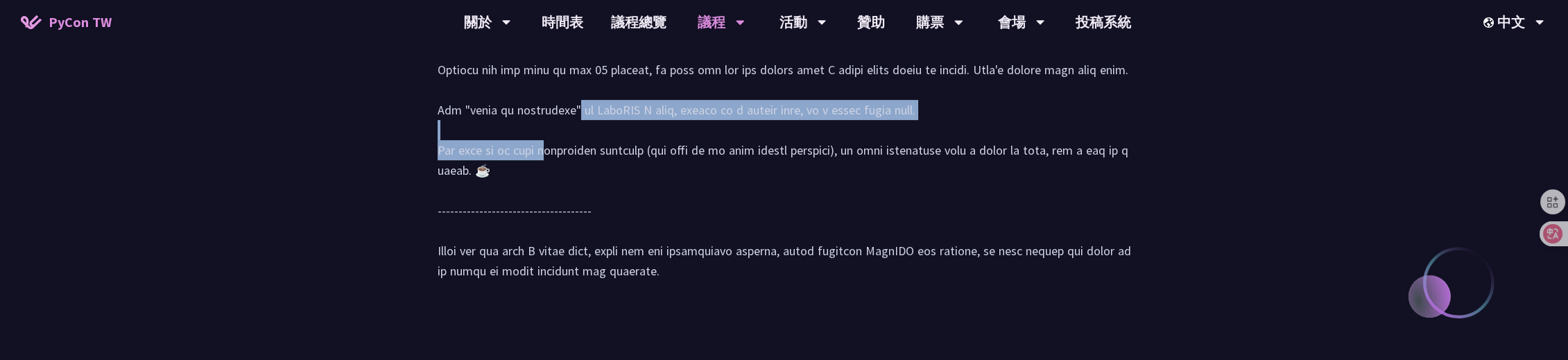
drag, startPoint x: 438, startPoint y: 248, endPoint x: 919, endPoint y: 249, distance: 481.0
click at [919, 249] on div at bounding box center [784, 16] width 694 height 557
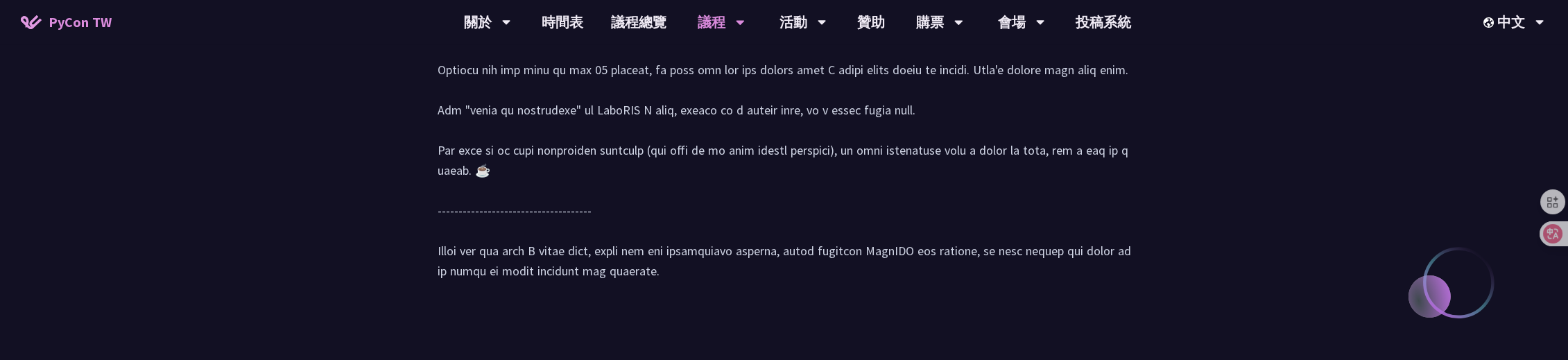
click at [741, 285] on div at bounding box center [784, 16] width 694 height 557
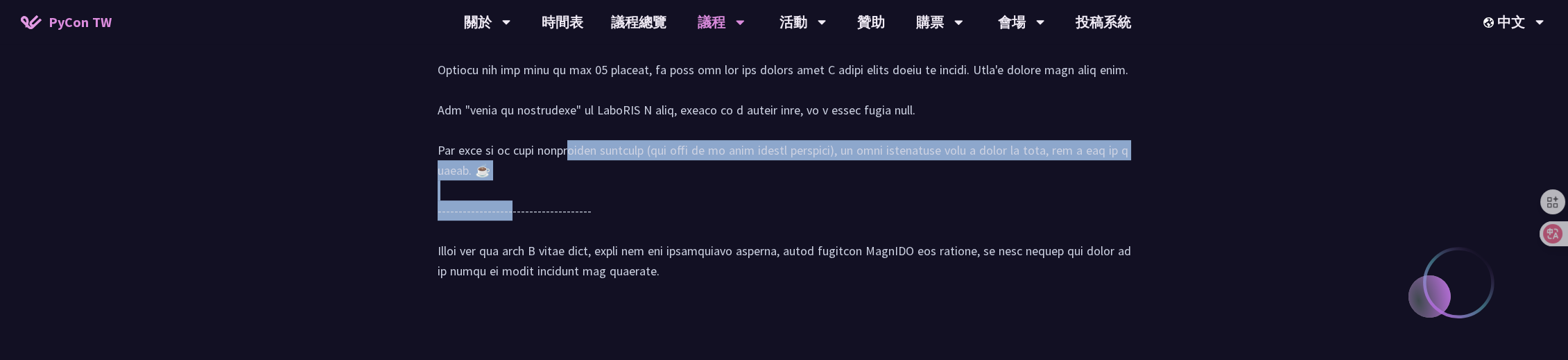
drag, startPoint x: 437, startPoint y: 289, endPoint x: 470, endPoint y: 310, distance: 39.1
click at [470, 294] on div at bounding box center [784, 16] width 694 height 557
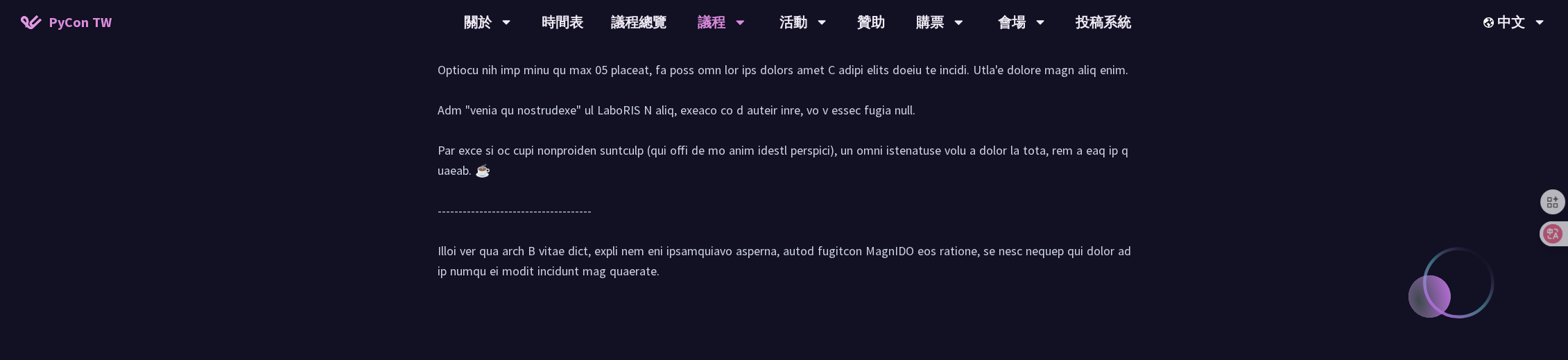
click at [644, 294] on div at bounding box center [784, 16] width 694 height 557
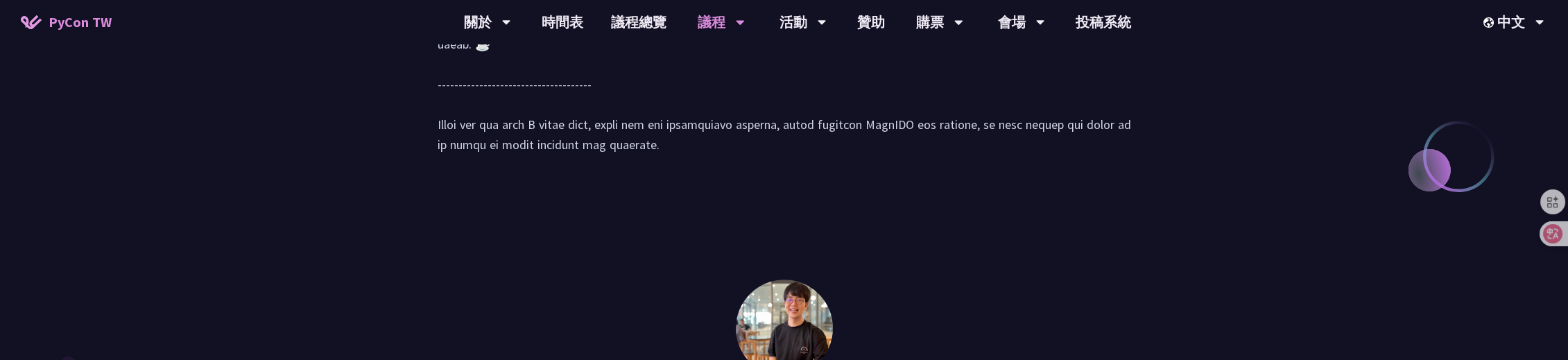
scroll to position [1901, 0]
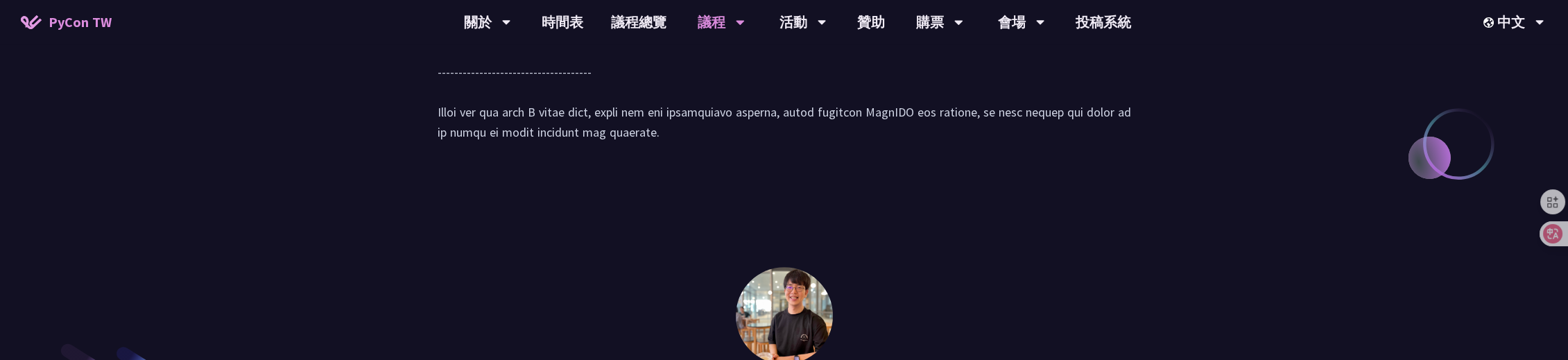
drag, startPoint x: 440, startPoint y: 251, endPoint x: 635, endPoint y: 266, distance: 195.6
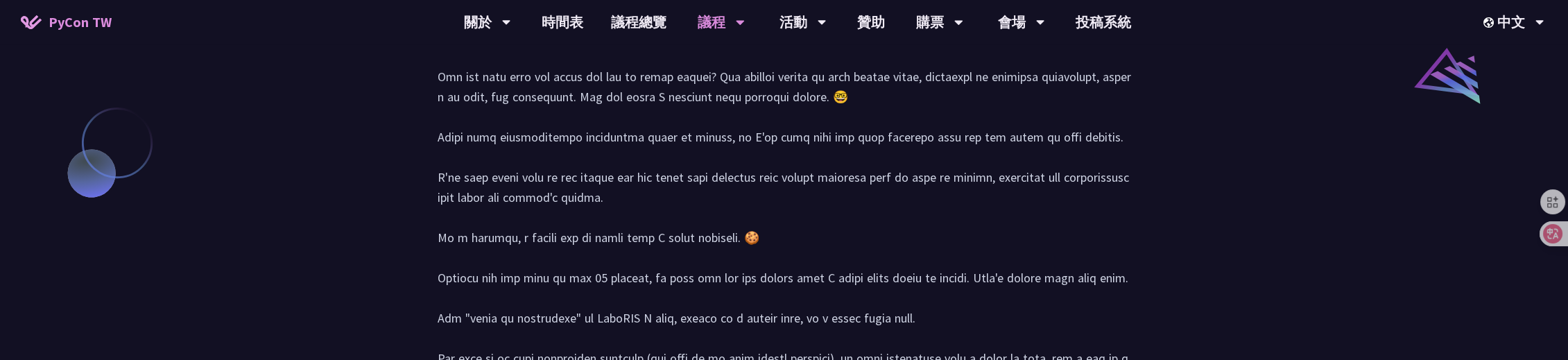
scroll to position [1485, 0]
